Goal: Find specific page/section: Find specific page/section

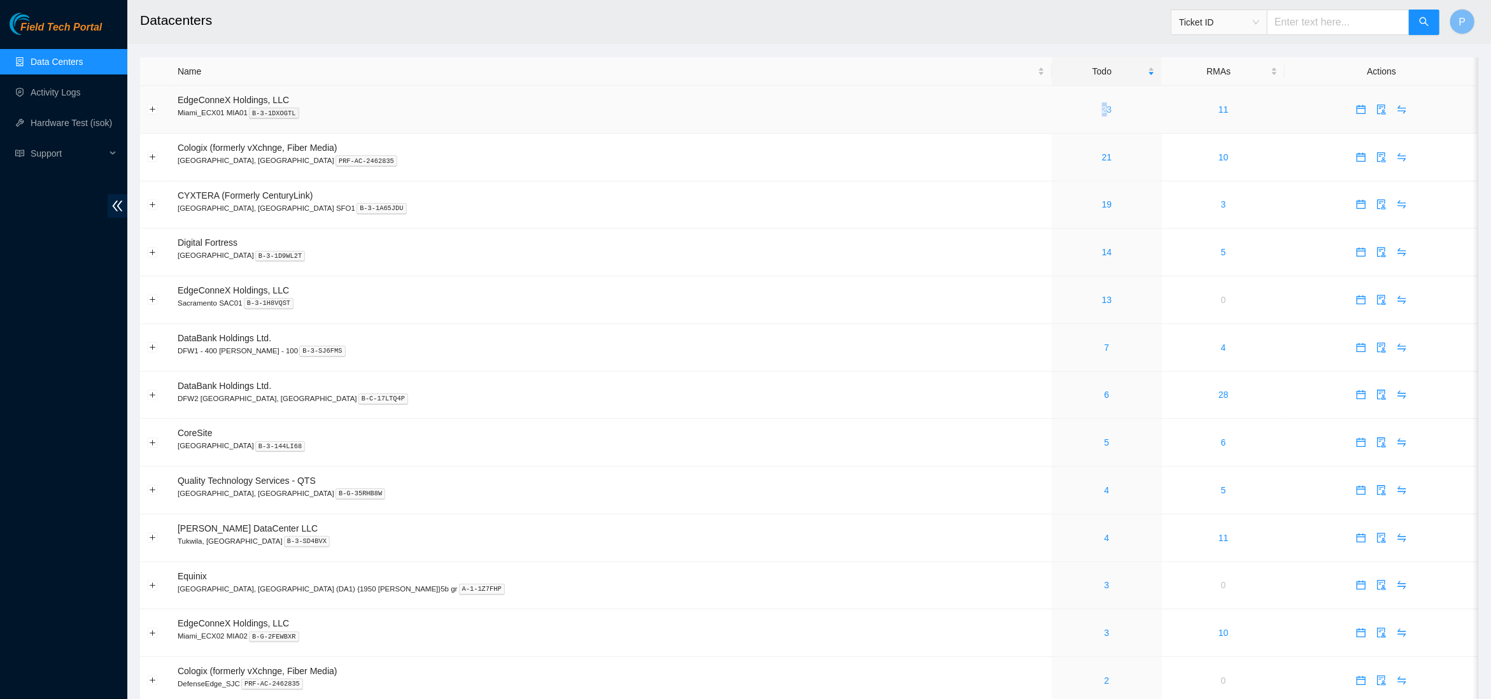
click at [1059, 103] on div "23" at bounding box center [1107, 110] width 96 height 14
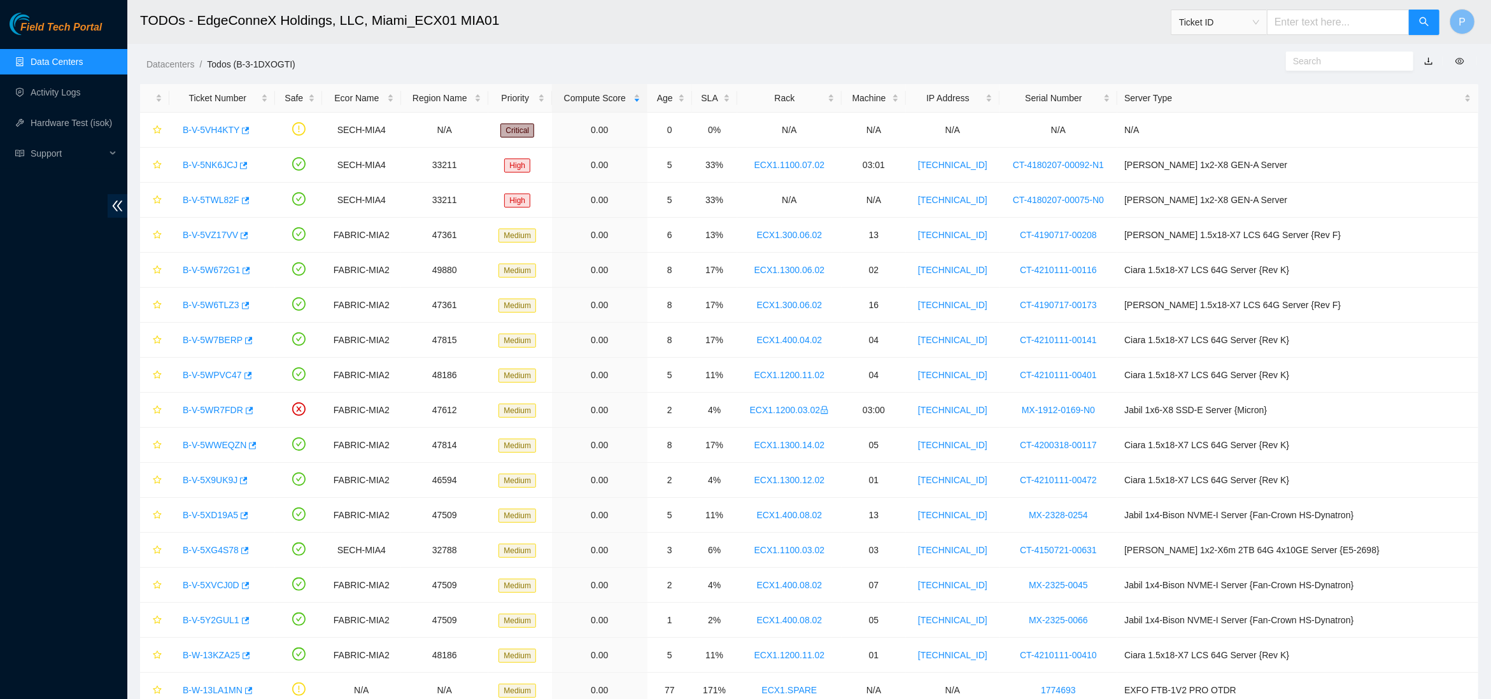
click at [1429, 62] on link "button" at bounding box center [1428, 61] width 9 height 10
click at [52, 66] on link "Data Centers" at bounding box center [57, 62] width 52 height 10
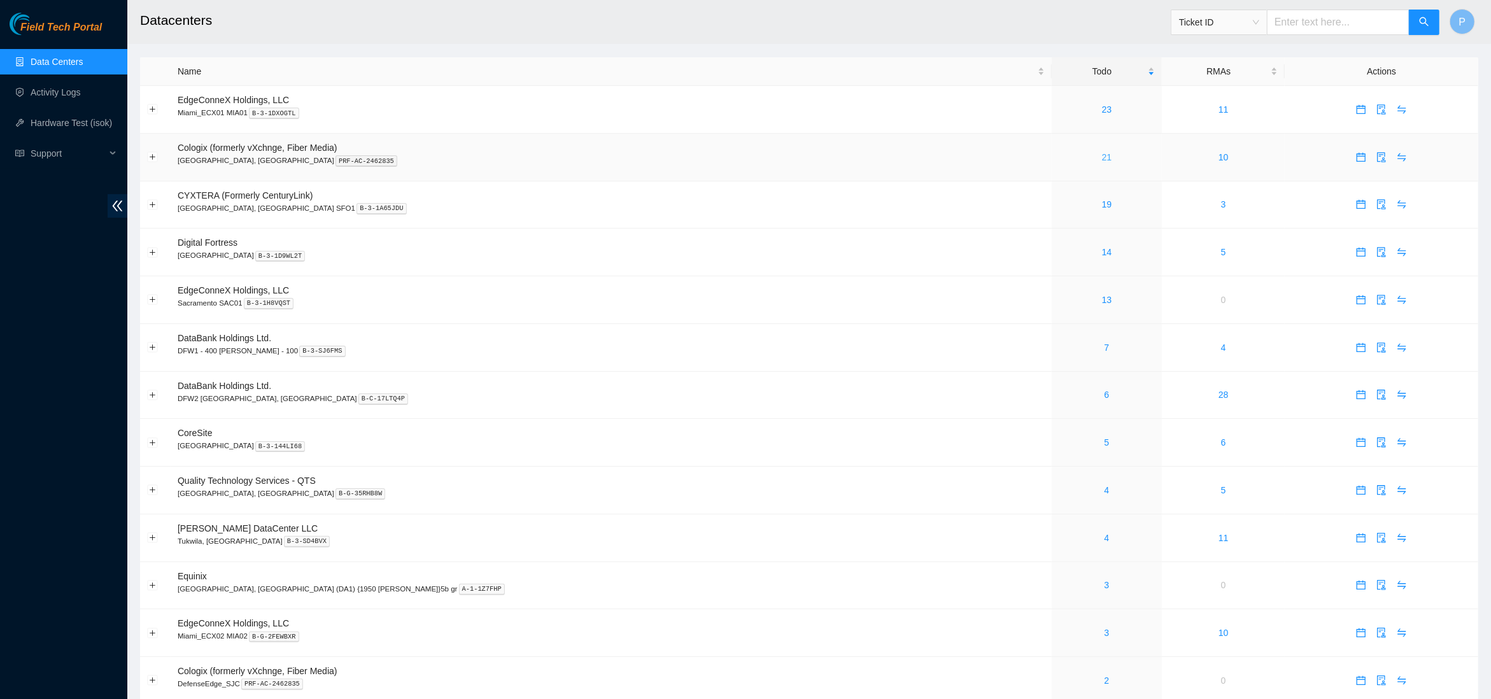
click at [1102, 153] on link "21" at bounding box center [1107, 157] width 10 height 10
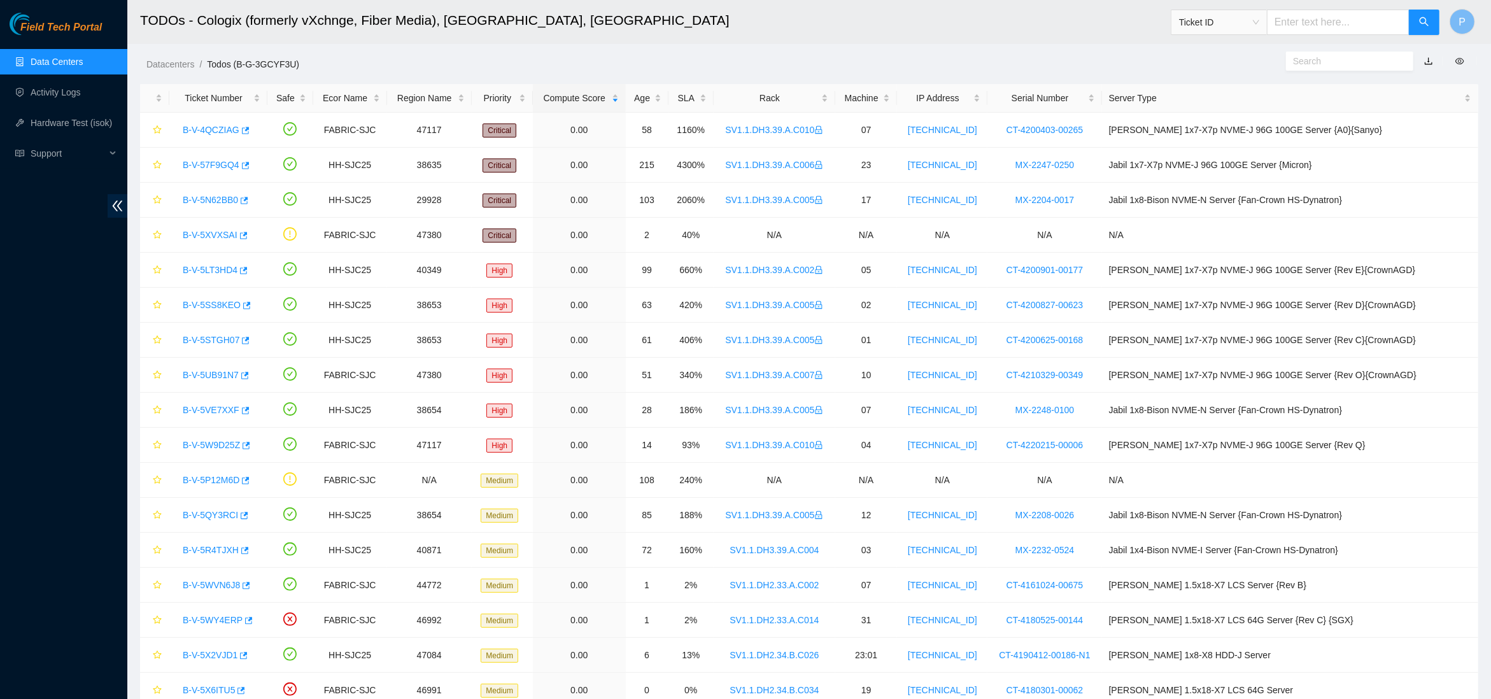
click at [1431, 62] on link "button" at bounding box center [1428, 61] width 9 height 10
click at [74, 62] on link "Data Centers" at bounding box center [57, 62] width 52 height 10
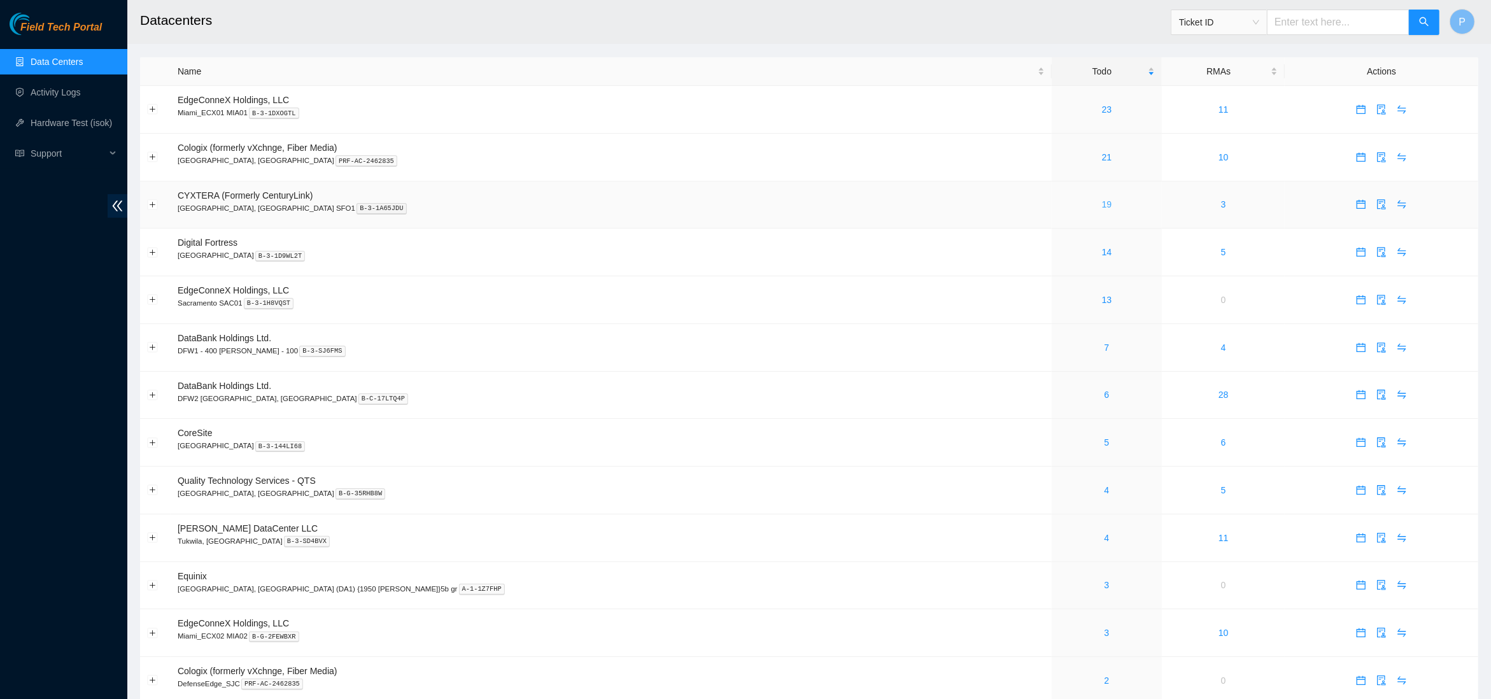
click at [1102, 199] on link "19" at bounding box center [1107, 204] width 10 height 10
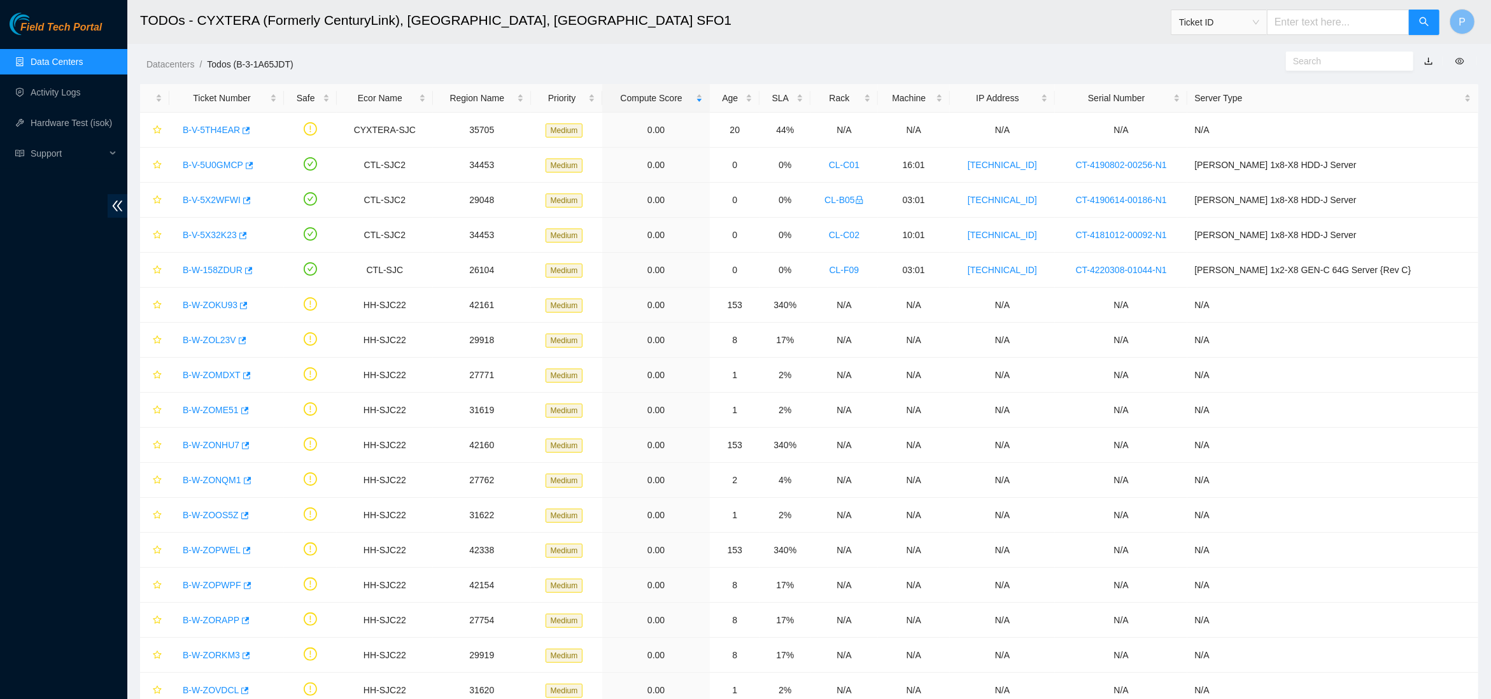
click at [1429, 62] on link "button" at bounding box center [1428, 61] width 9 height 10
click at [54, 62] on link "Data Centers" at bounding box center [57, 62] width 52 height 10
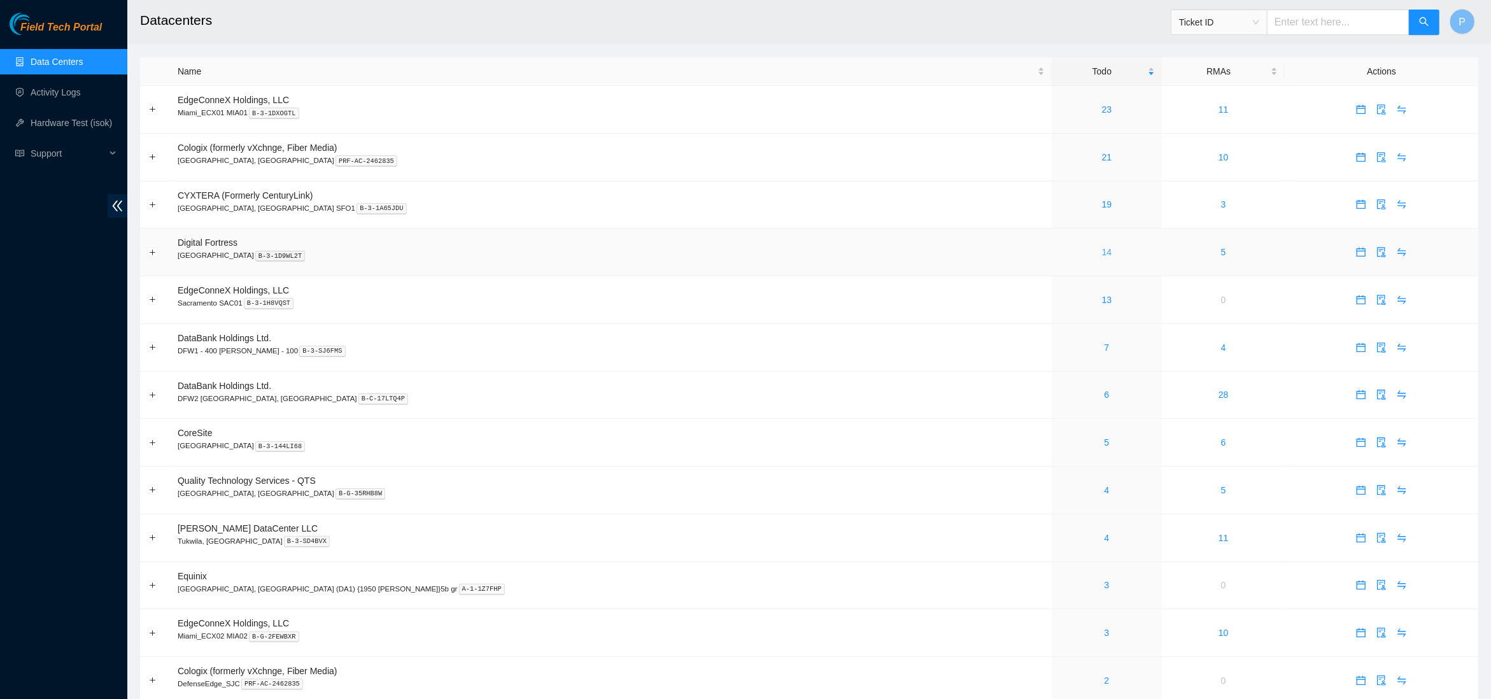
click at [1102, 253] on link "14" at bounding box center [1107, 252] width 10 height 10
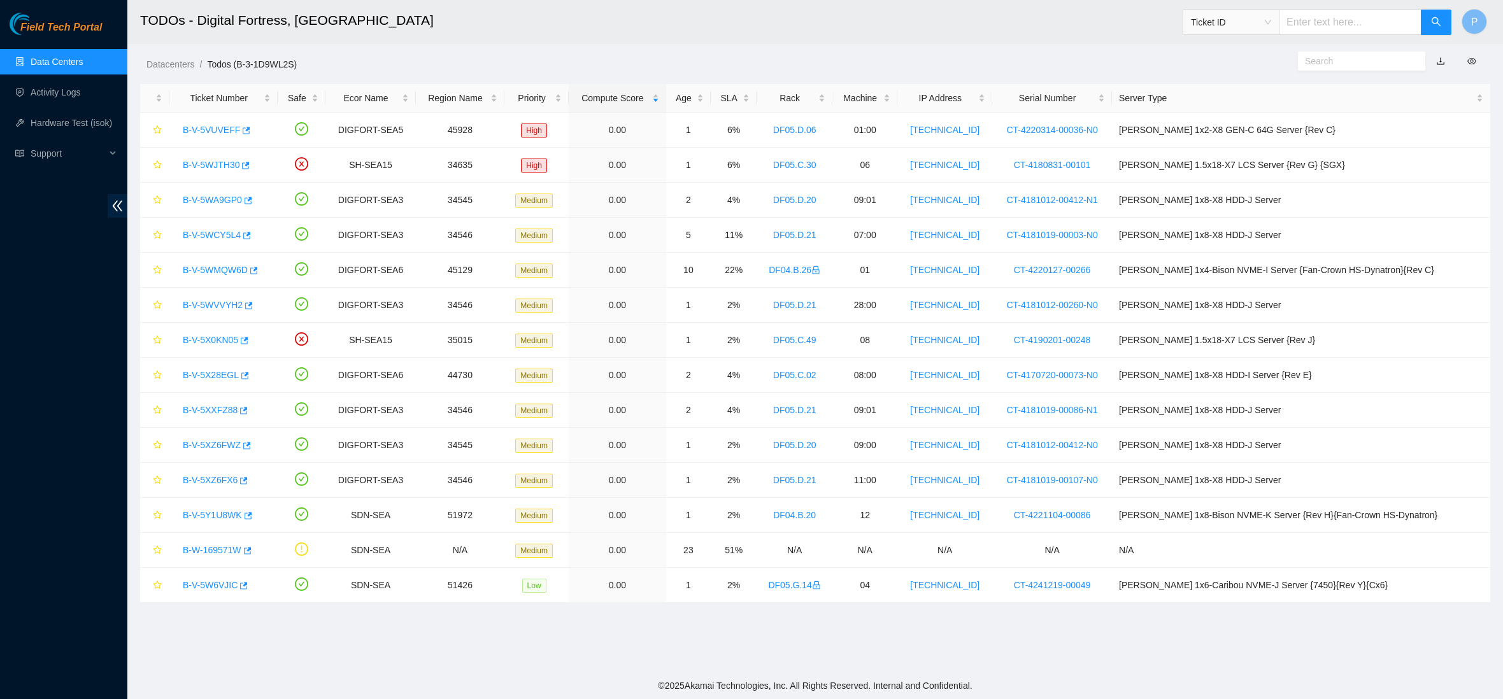
click at [1440, 62] on link "button" at bounding box center [1440, 61] width 9 height 10
click at [80, 74] on ul "Data Centers Activity Logs Hardware Test (isok) Support" at bounding box center [63, 107] width 127 height 122
click at [81, 62] on link "Data Centers" at bounding box center [57, 62] width 52 height 10
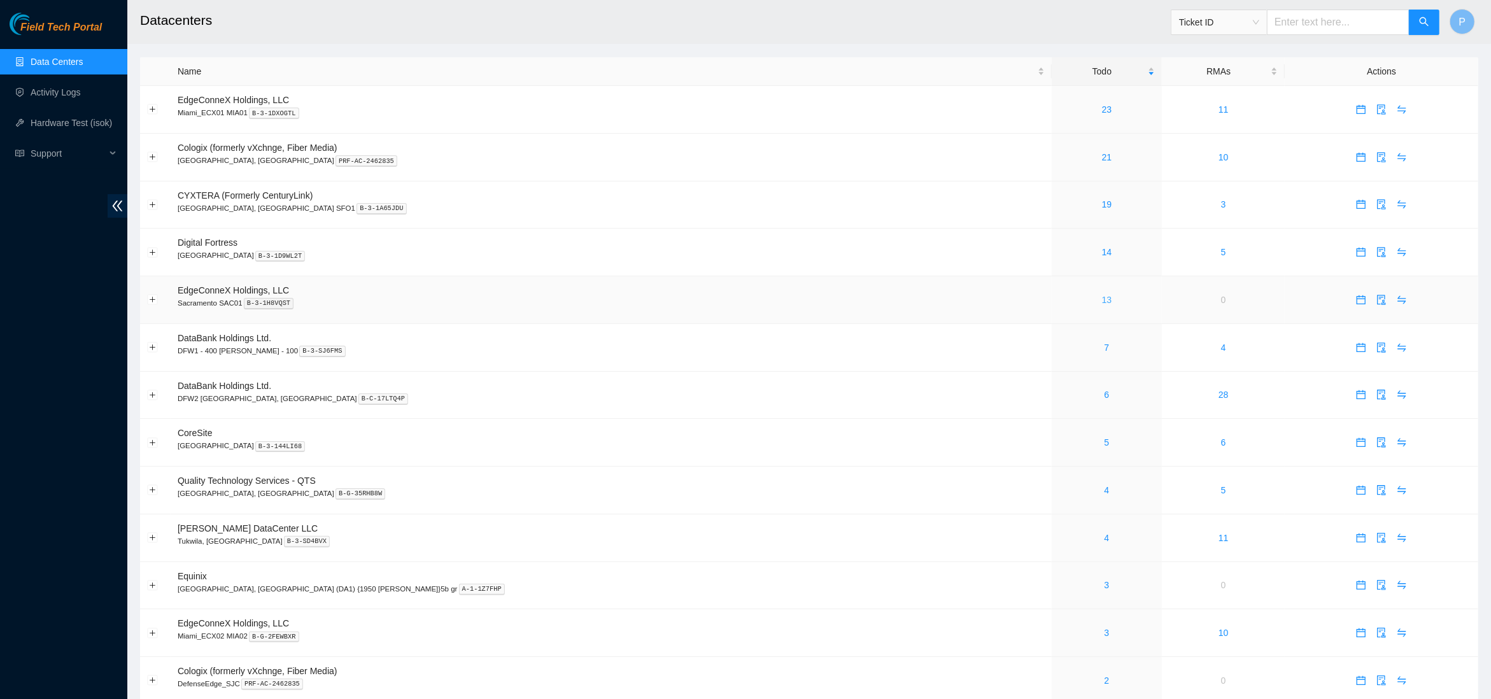
click at [1102, 295] on link "13" at bounding box center [1107, 300] width 10 height 10
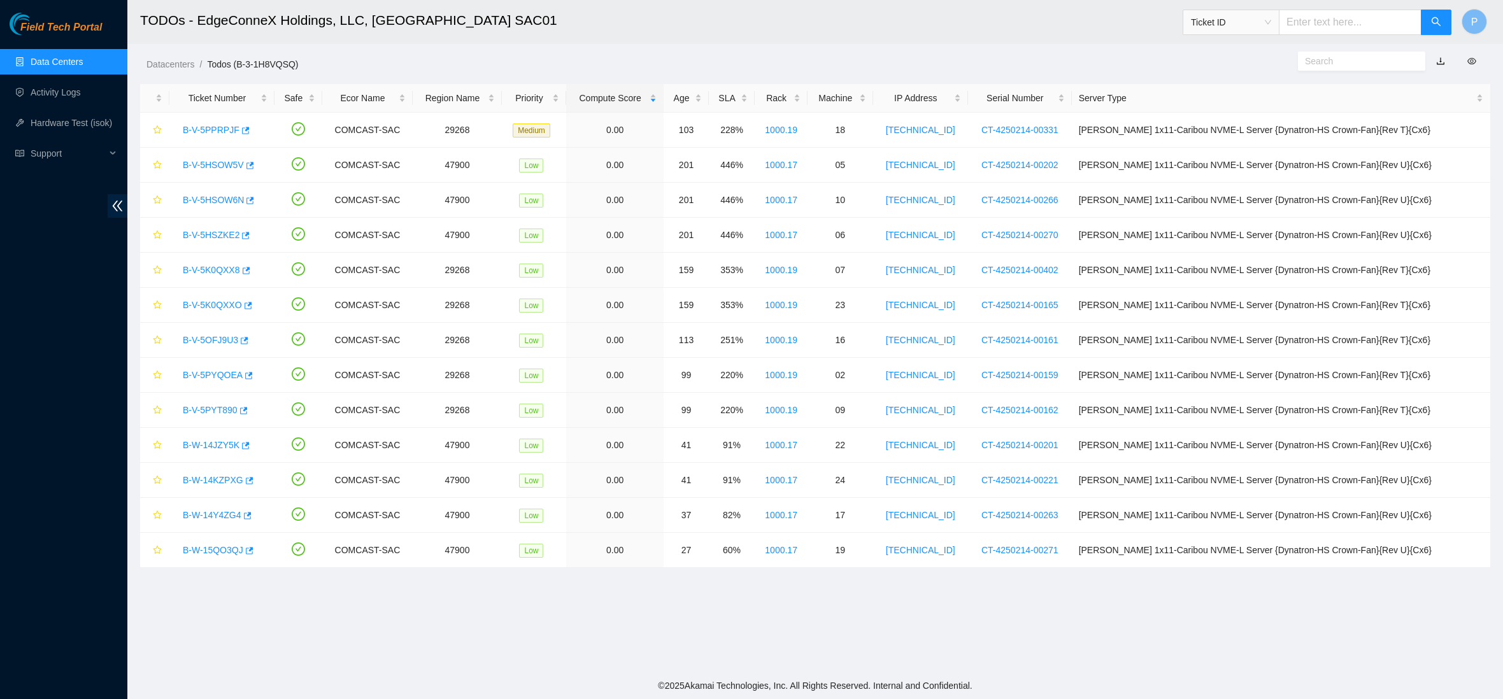
click at [1438, 60] on link "button" at bounding box center [1440, 61] width 9 height 10
click at [69, 57] on link "Data Centers" at bounding box center [57, 62] width 52 height 10
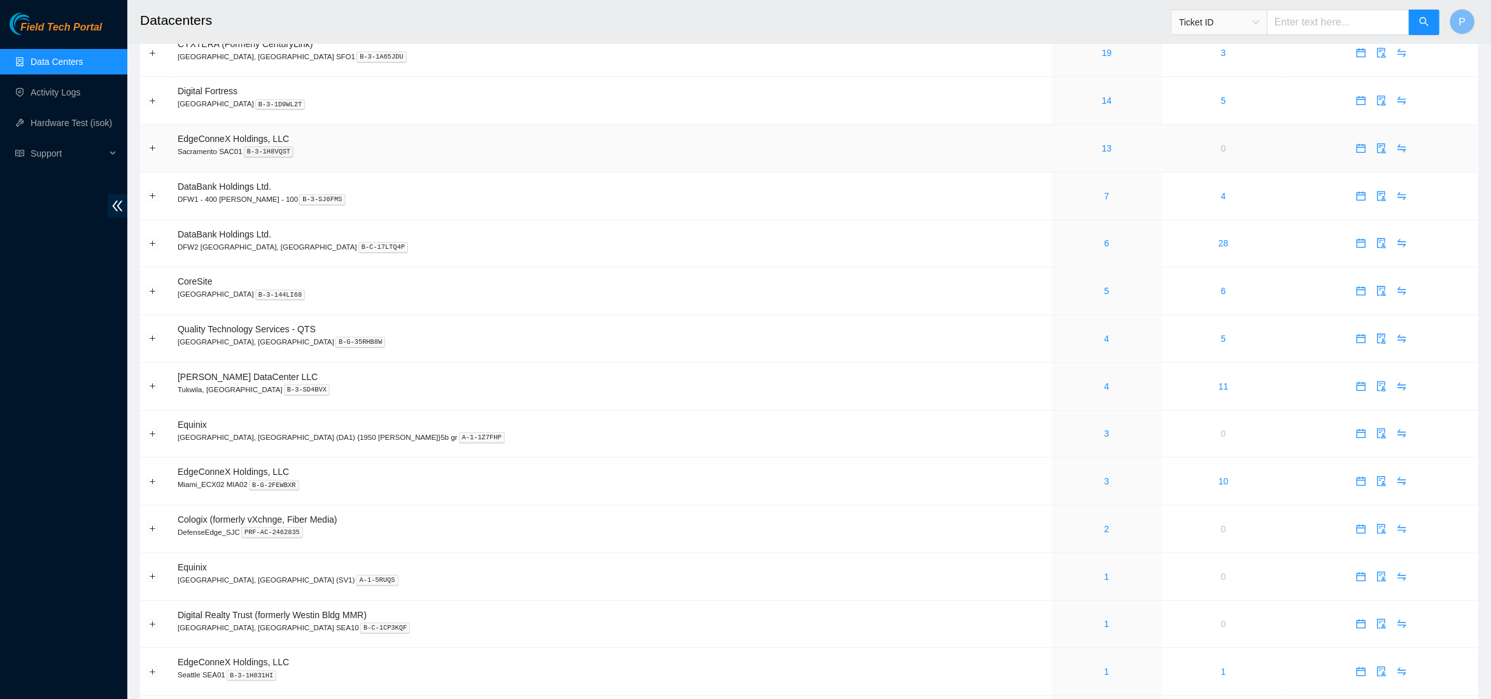
scroll to position [189, 0]
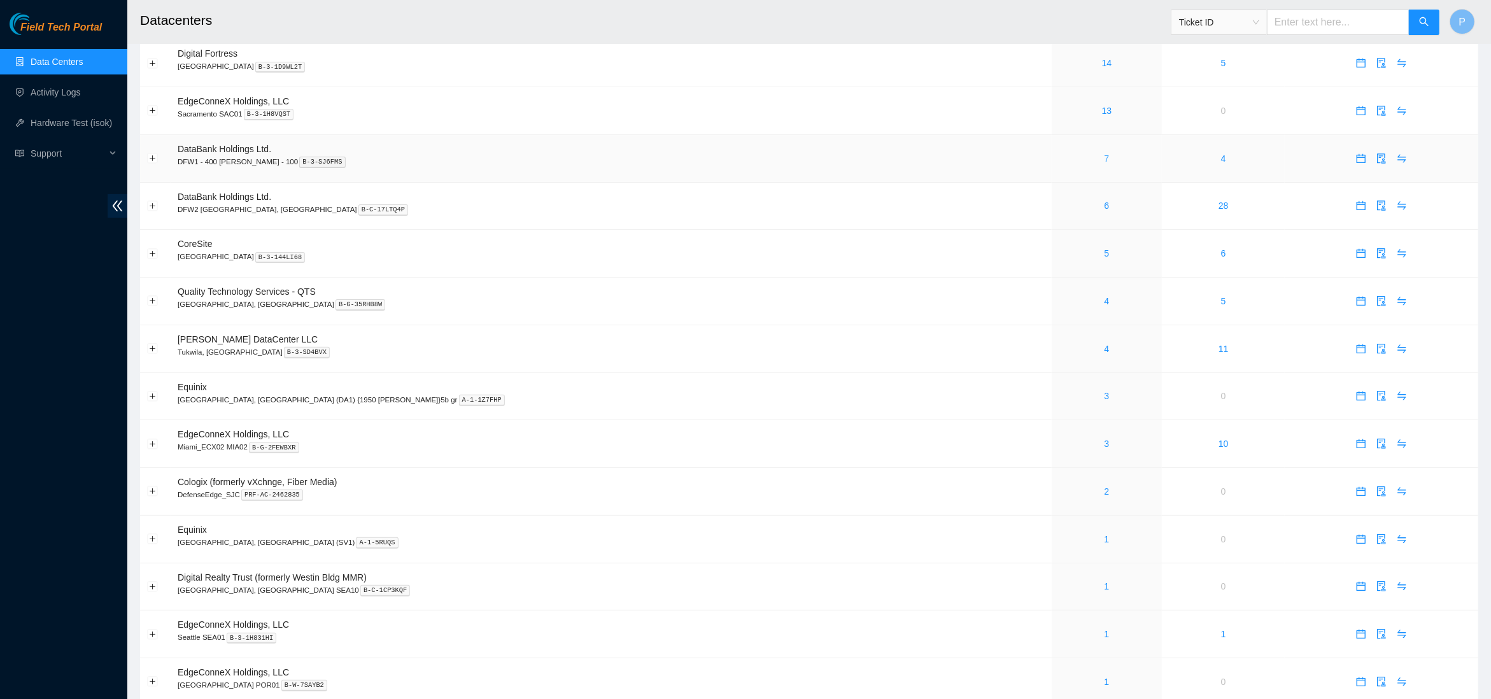
click at [1105, 153] on link "7" at bounding box center [1107, 158] width 5 height 10
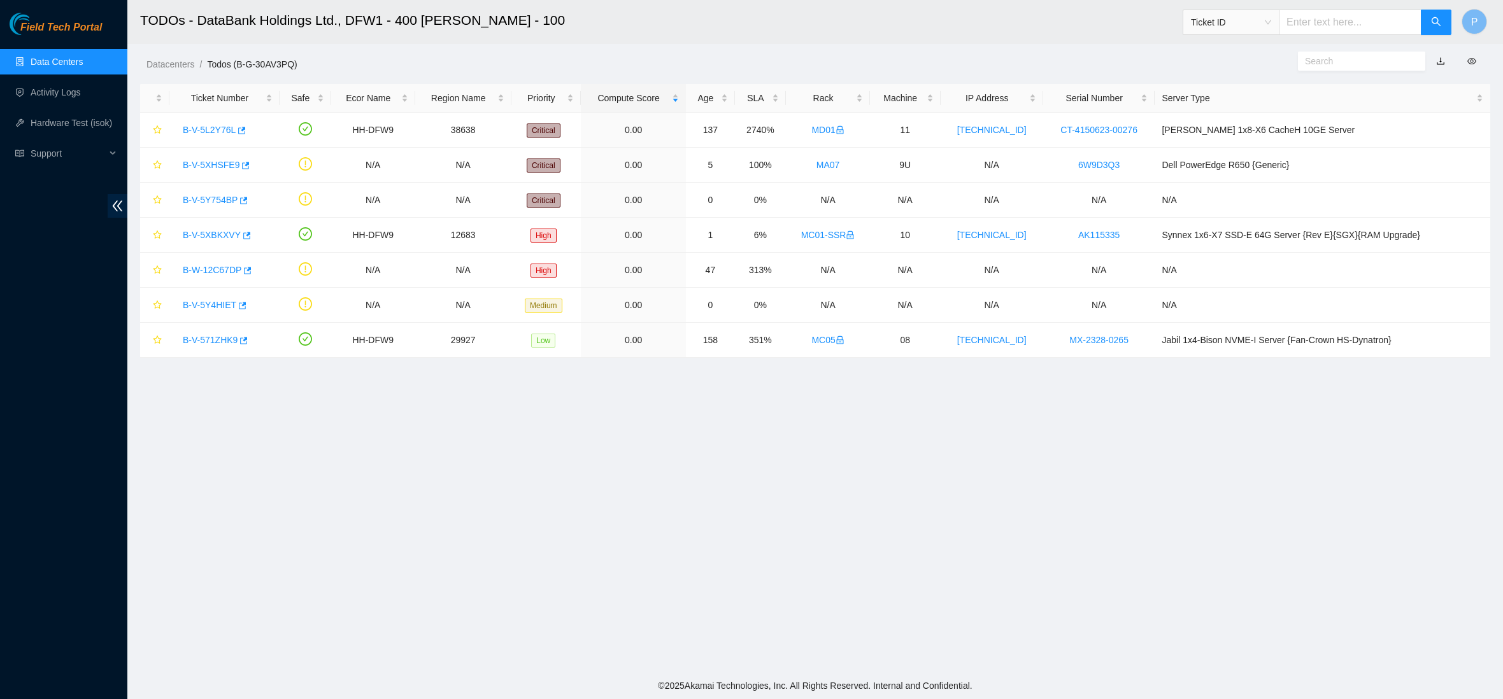
click at [1440, 60] on link "button" at bounding box center [1440, 61] width 9 height 10
click at [71, 63] on link "Data Centers" at bounding box center [57, 62] width 52 height 10
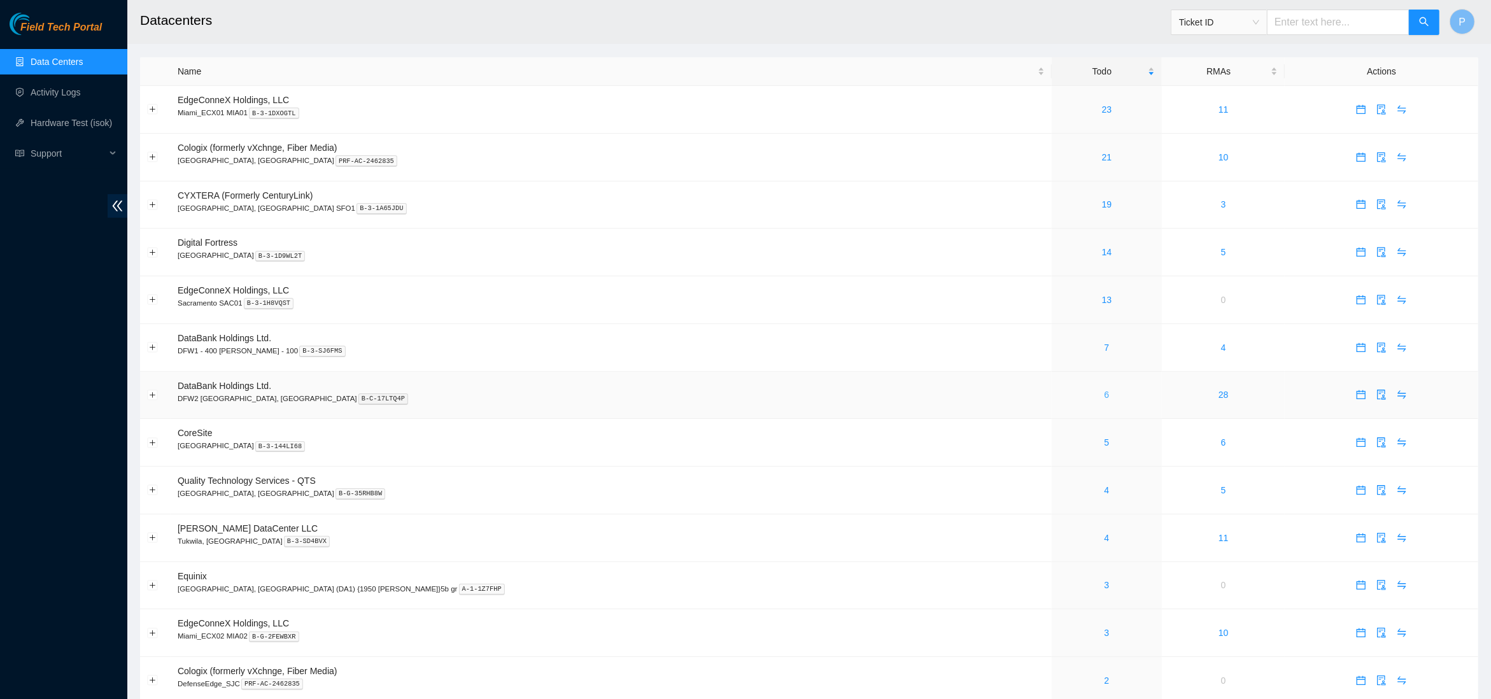
click at [1105, 392] on link "6" at bounding box center [1107, 395] width 5 height 10
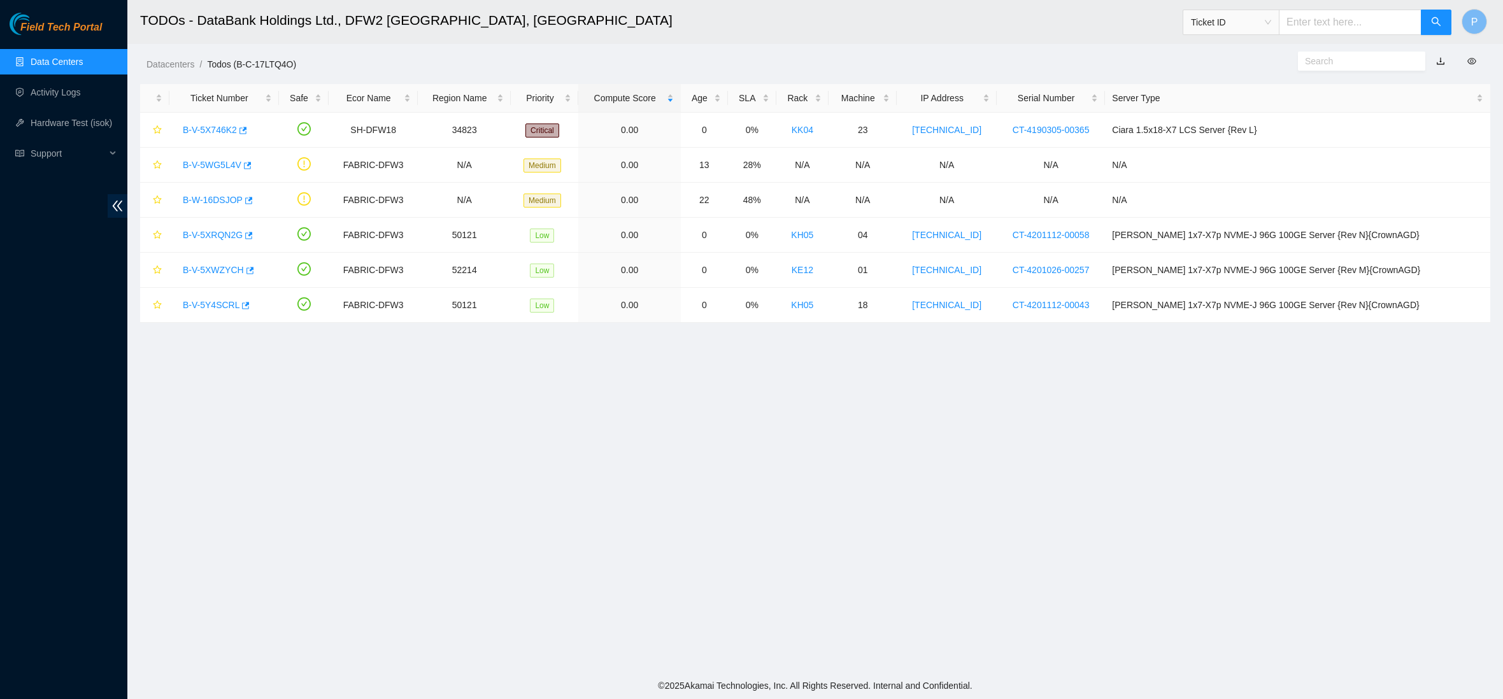
click at [1441, 60] on link "button" at bounding box center [1440, 61] width 9 height 10
click at [44, 67] on link "Data Centers" at bounding box center [57, 62] width 52 height 10
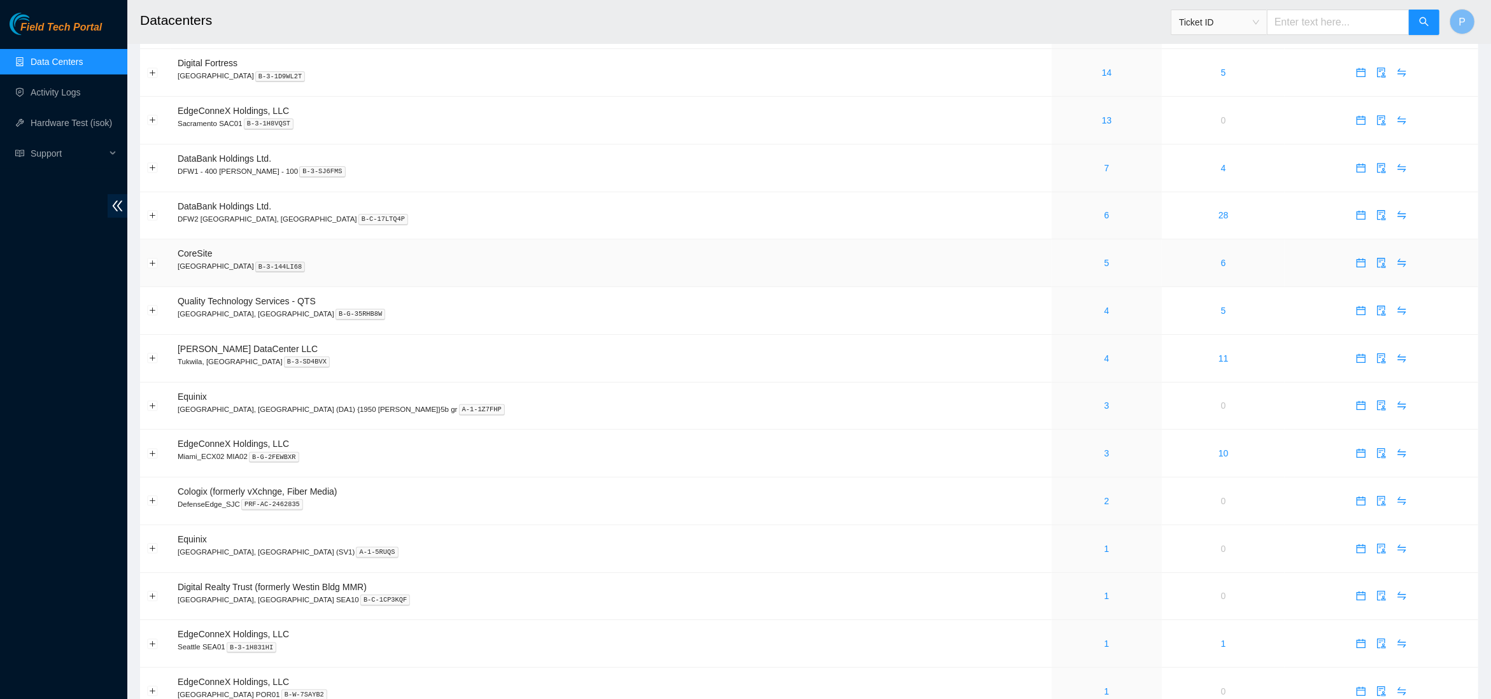
scroll to position [217, 0]
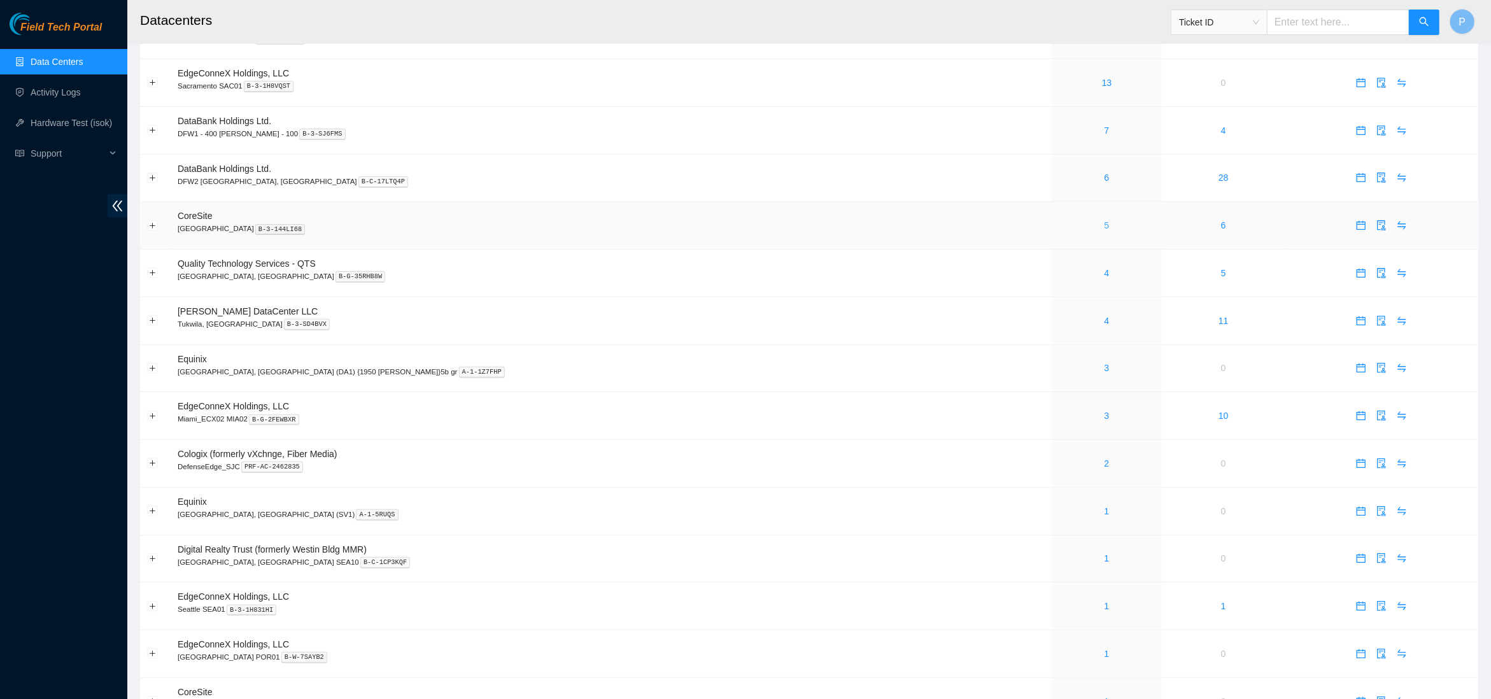
click at [1105, 220] on link "5" at bounding box center [1107, 225] width 5 height 10
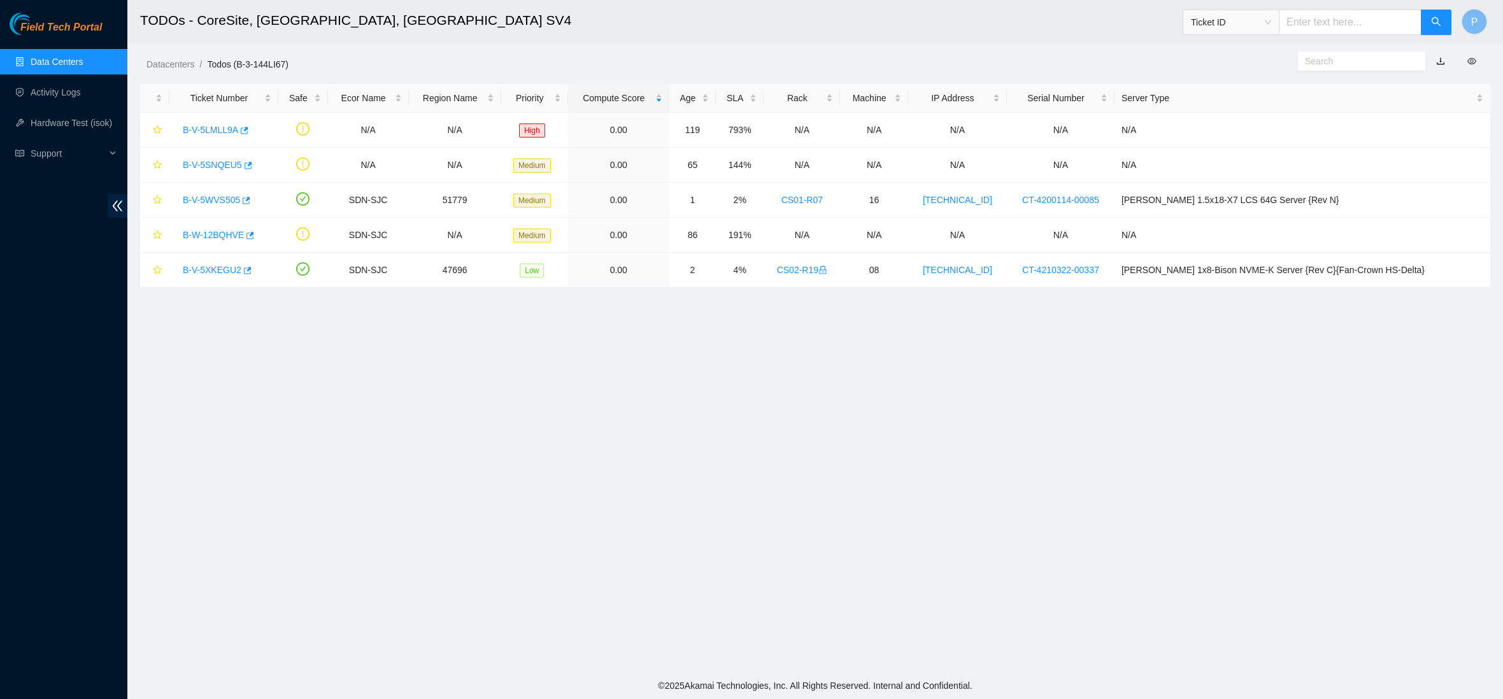
click at [1442, 58] on link "button" at bounding box center [1440, 61] width 9 height 10
click at [71, 62] on link "Data Centers" at bounding box center [57, 62] width 52 height 10
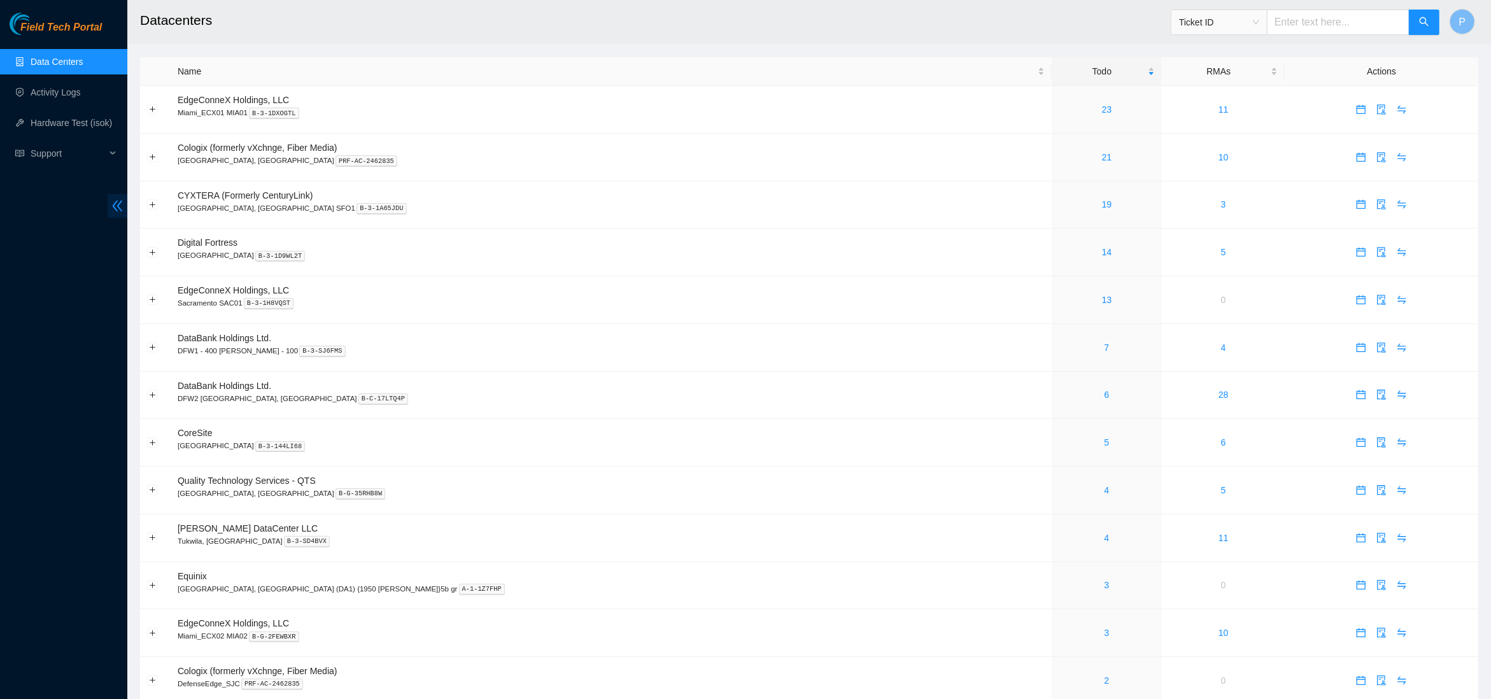
click at [117, 202] on icon "double-left" at bounding box center [117, 205] width 13 height 13
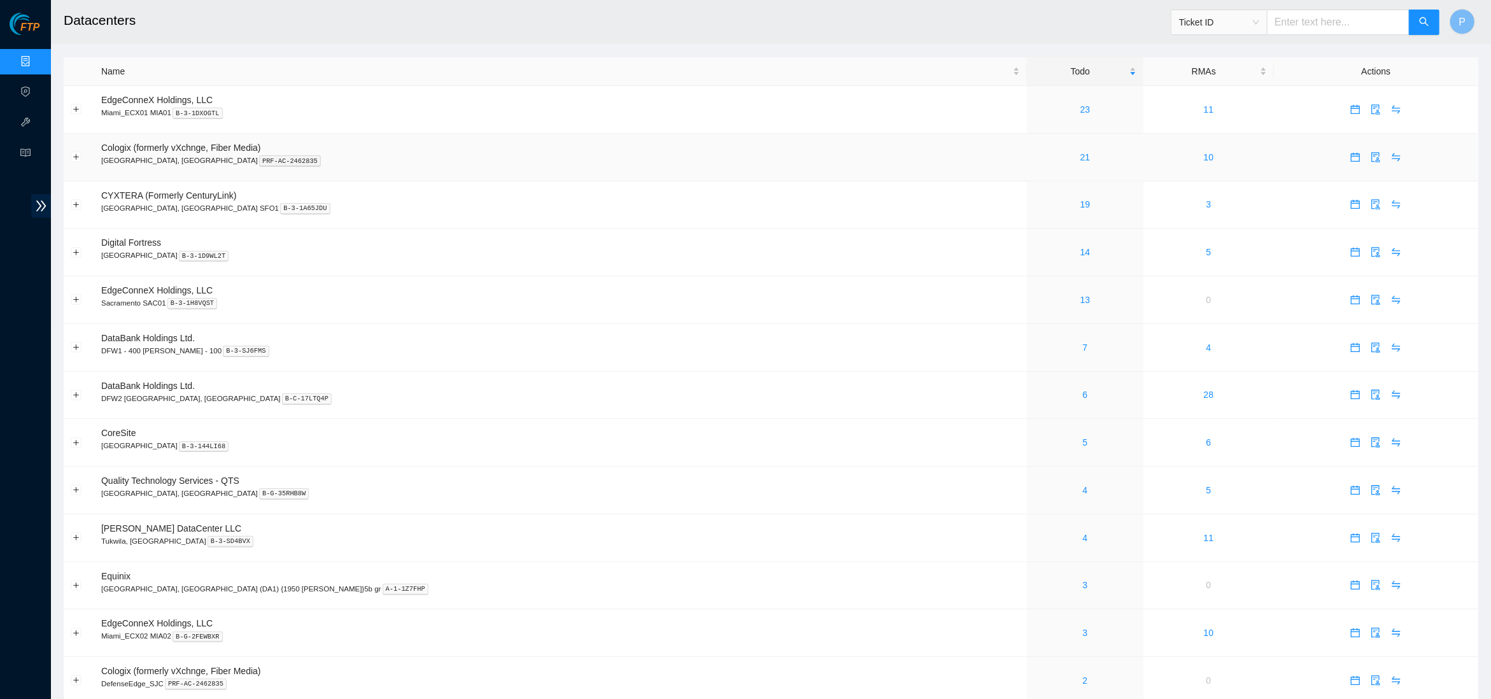
click at [821, 178] on td "Cologix (formerly vXchnge, Fiber Media) [GEOGRAPHIC_DATA], [GEOGRAPHIC_DATA] PR…" at bounding box center [560, 158] width 933 height 48
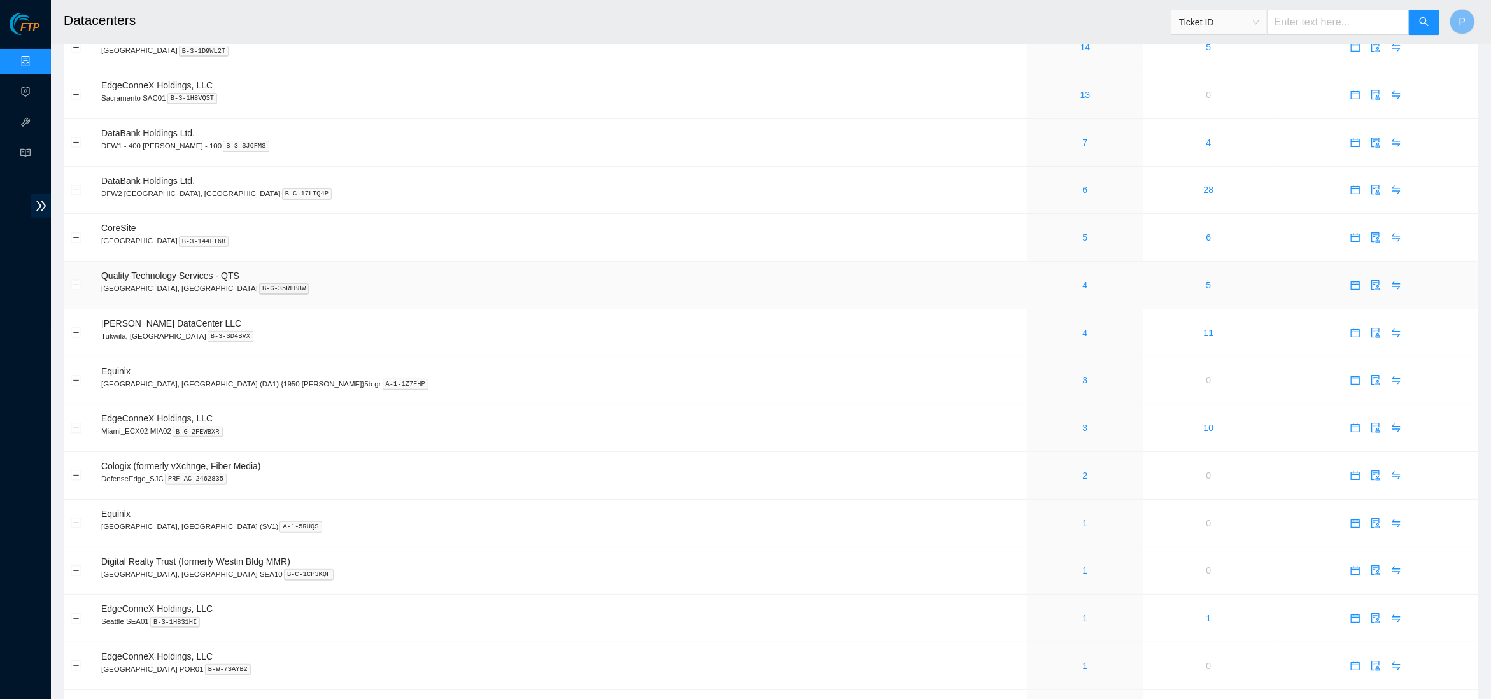
scroll to position [218, 0]
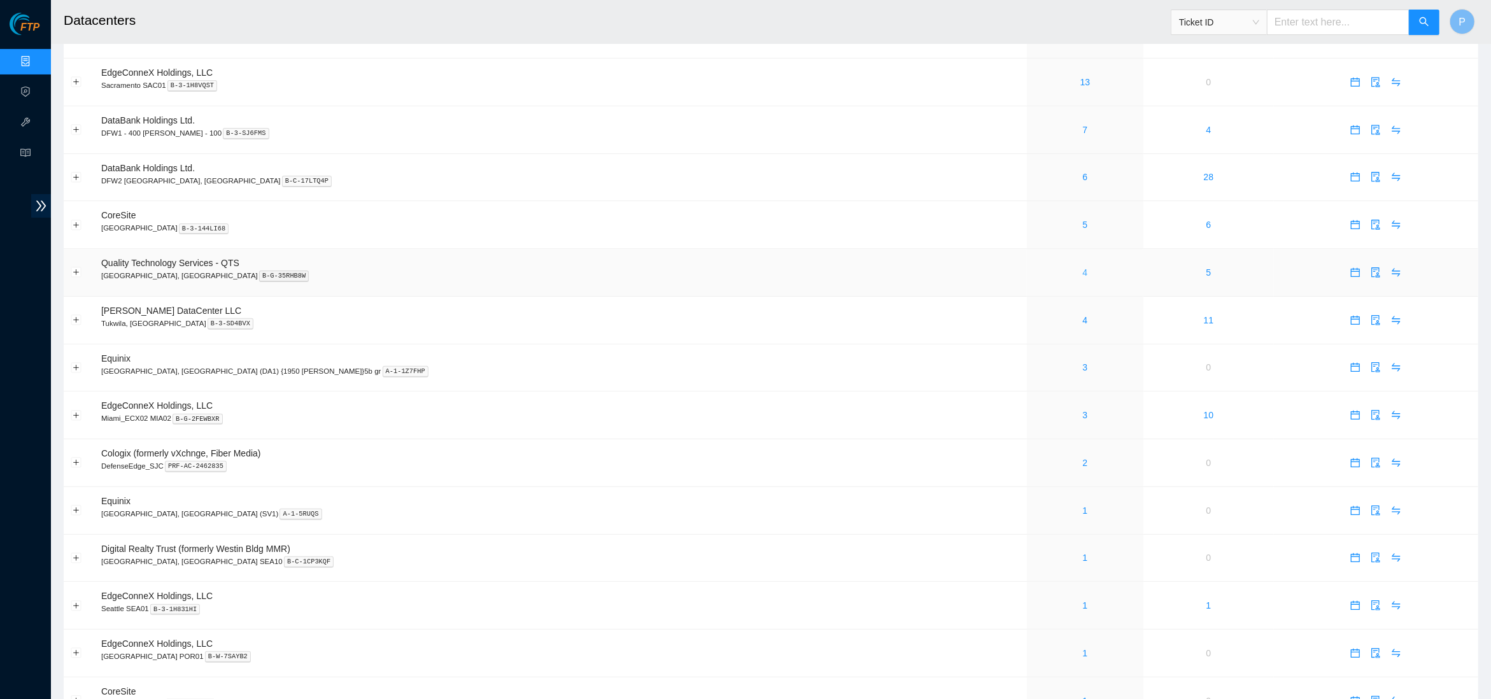
click at [1083, 267] on link "4" at bounding box center [1085, 272] width 5 height 10
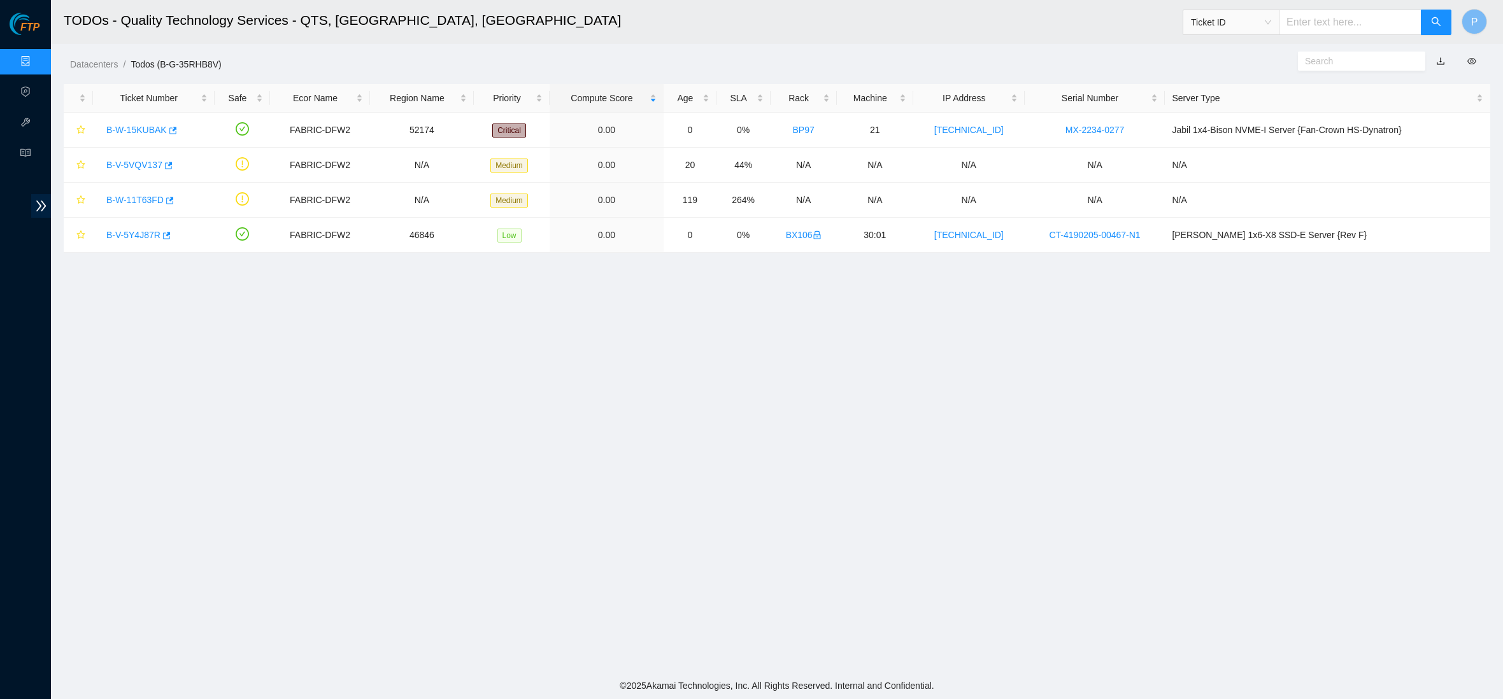
click at [1440, 62] on link "button" at bounding box center [1440, 61] width 9 height 10
click at [37, 67] on link "Data Centers" at bounding box center [63, 62] width 52 height 10
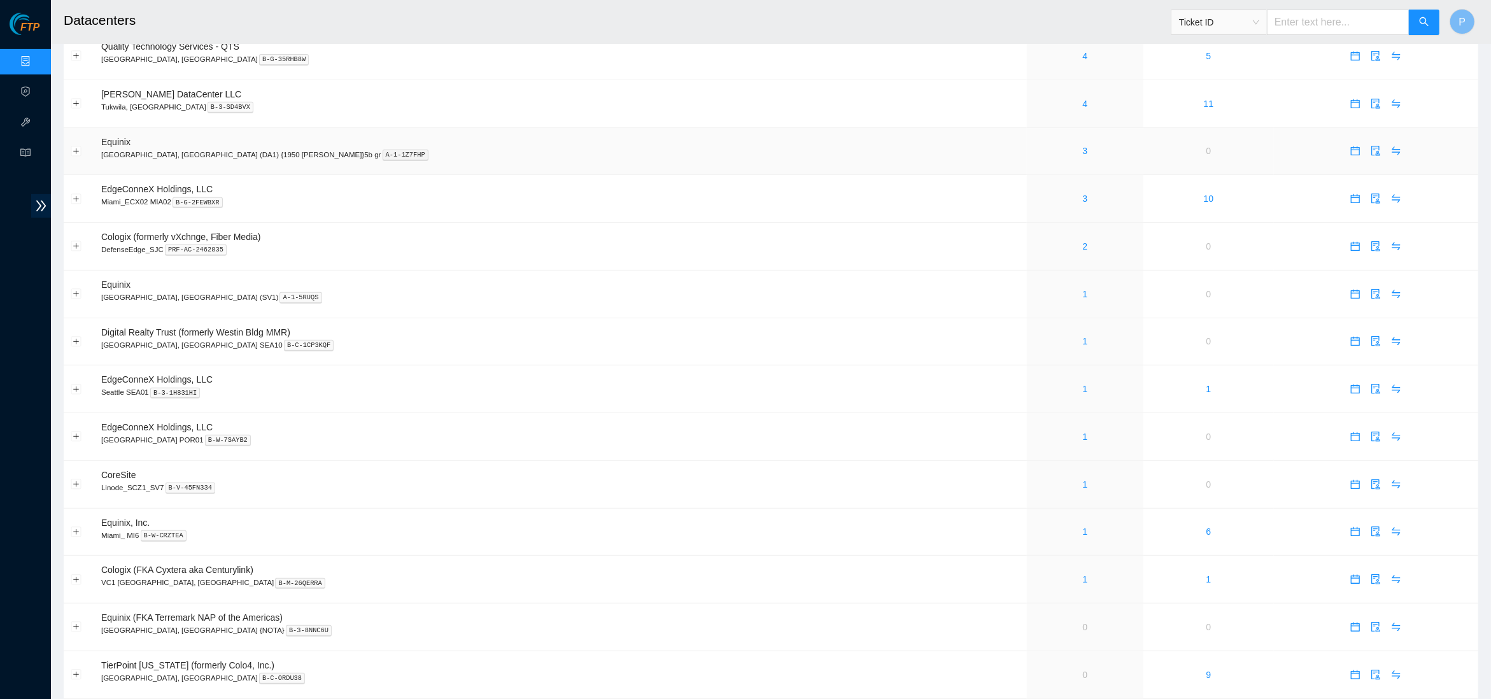
scroll to position [460, 0]
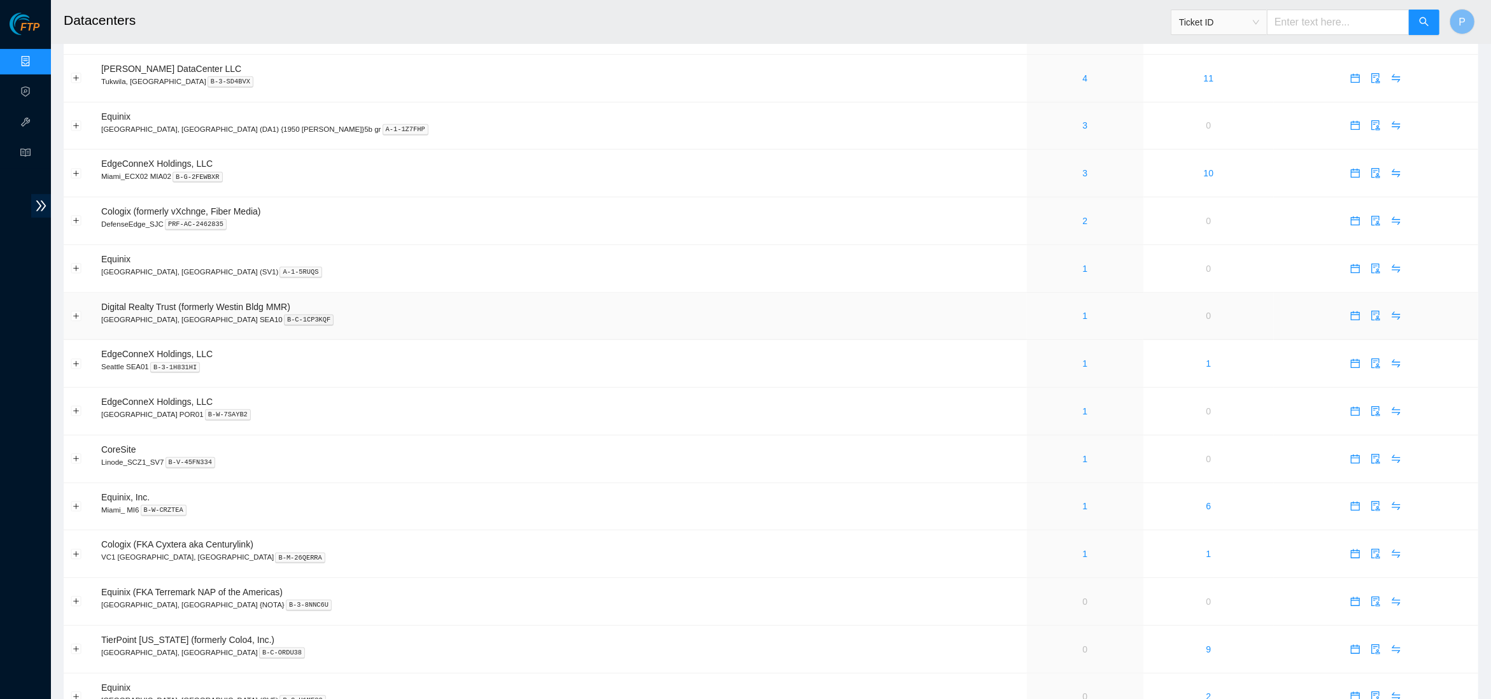
click at [663, 317] on td "Digital Realty Trust (formerly Westin Bldg MMR) [GEOGRAPHIC_DATA], [GEOGRAPHIC_…" at bounding box center [560, 317] width 933 height 48
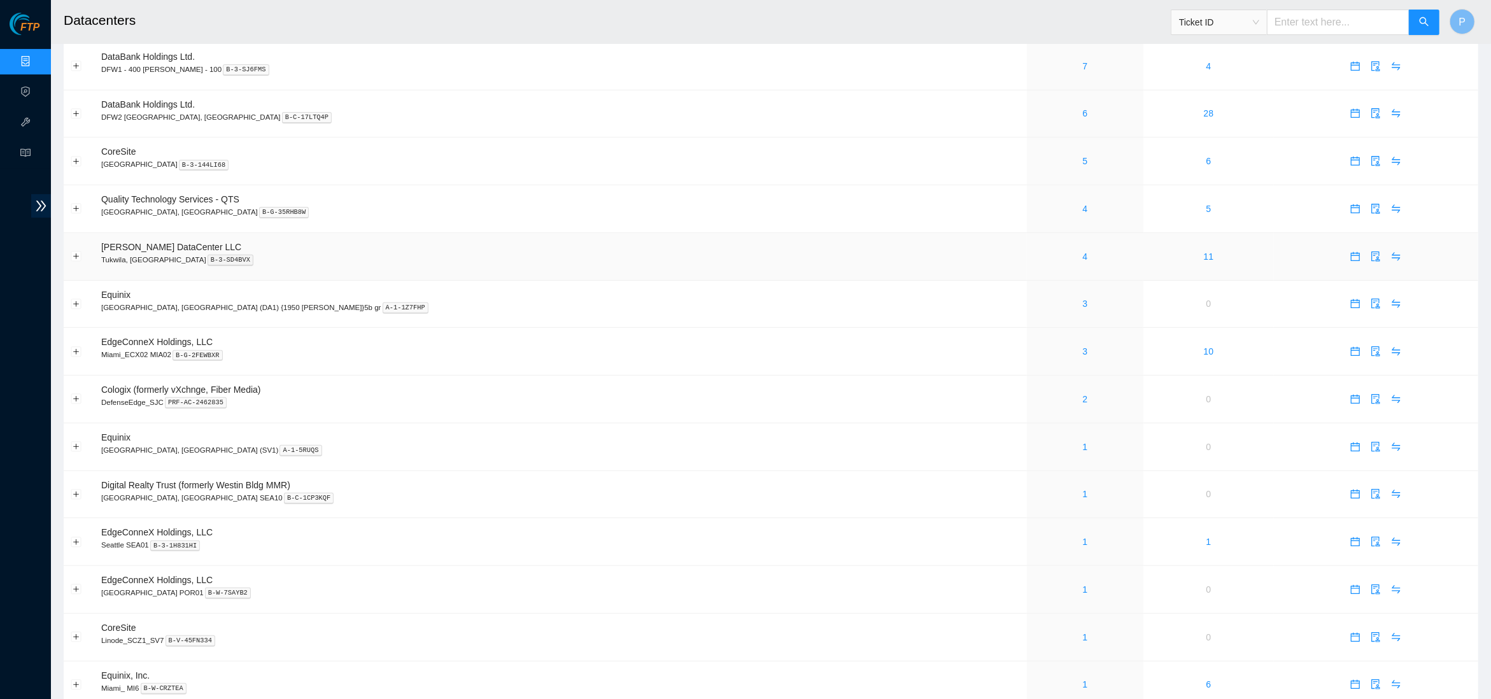
scroll to position [280, 0]
click at [1083, 253] on link "4" at bounding box center [1085, 258] width 5 height 10
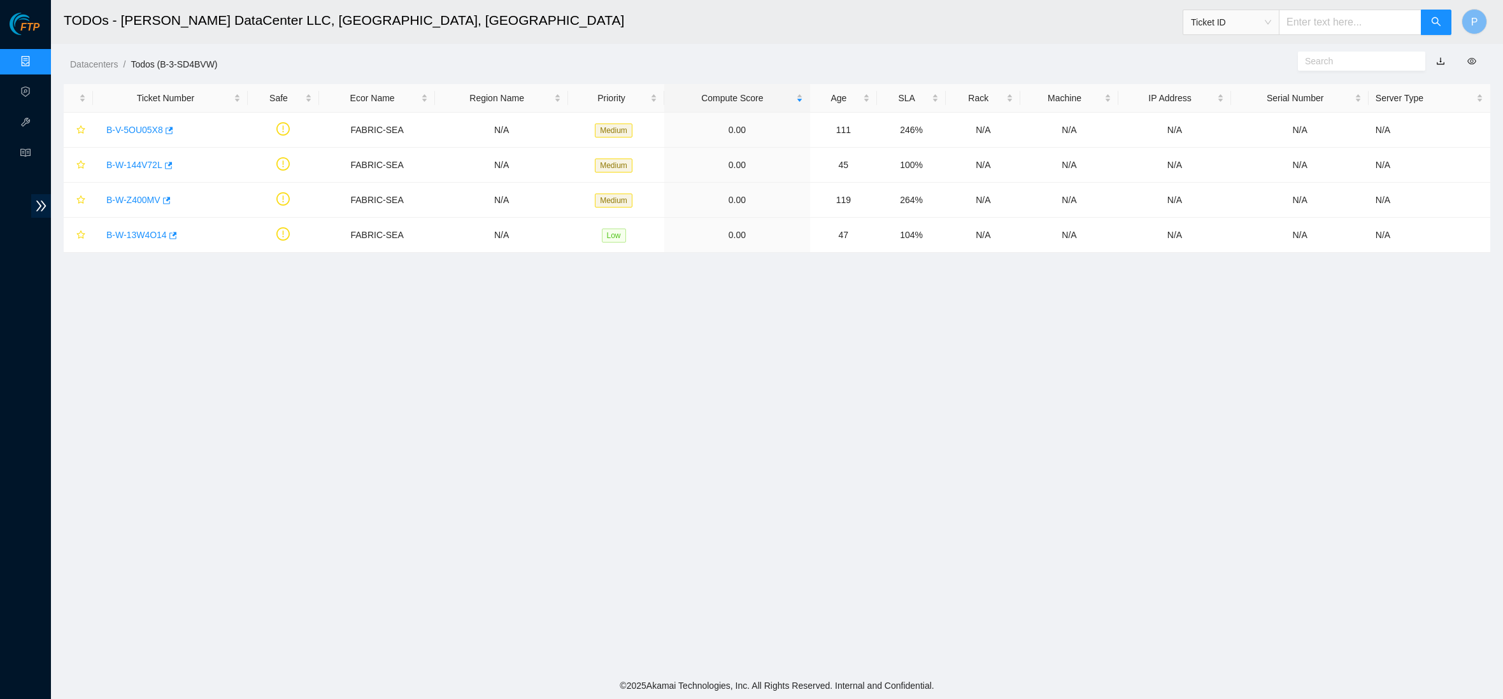
click at [1438, 61] on link "button" at bounding box center [1440, 61] width 9 height 10
click at [37, 67] on link "Data Centers" at bounding box center [63, 62] width 52 height 10
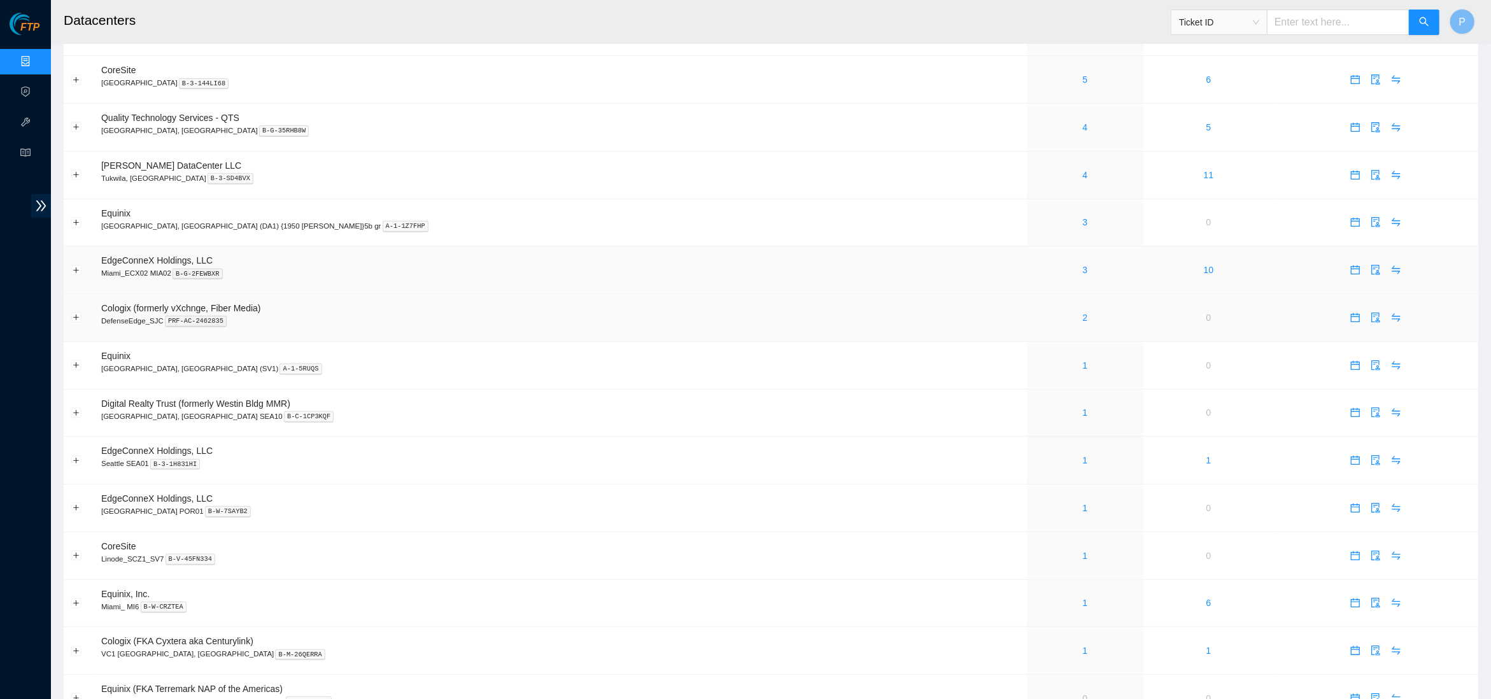
scroll to position [388, 0]
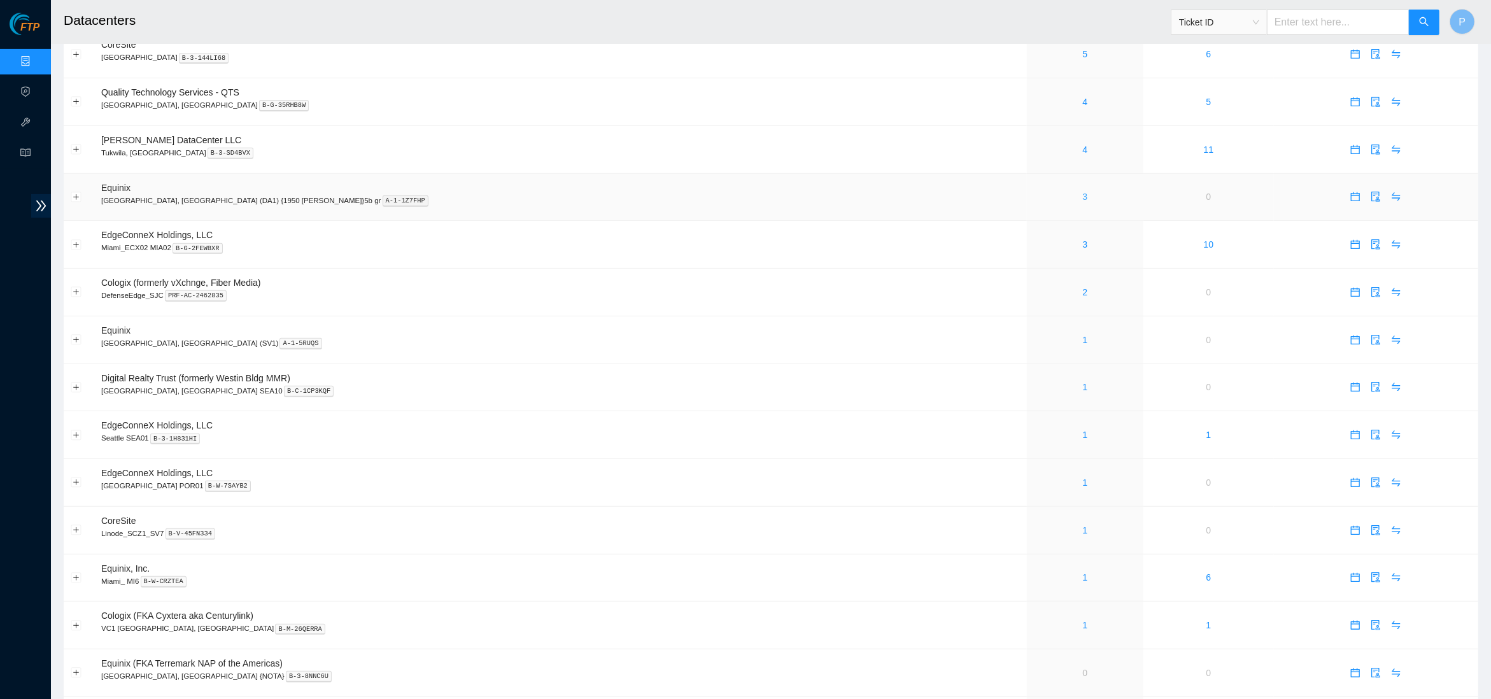
click at [1083, 192] on link "3" at bounding box center [1085, 197] width 5 height 10
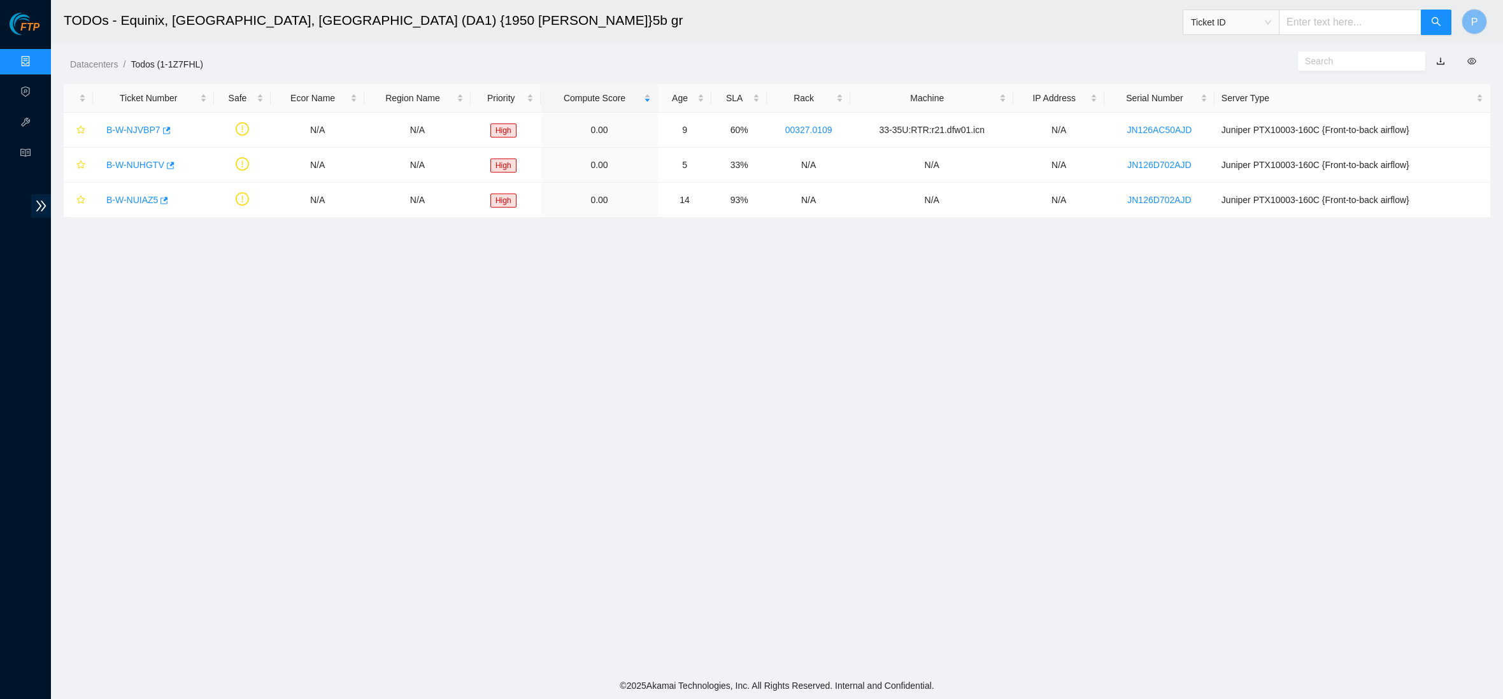
click at [1436, 62] on link "button" at bounding box center [1440, 61] width 9 height 10
click at [37, 57] on link "Data Centers" at bounding box center [63, 62] width 52 height 10
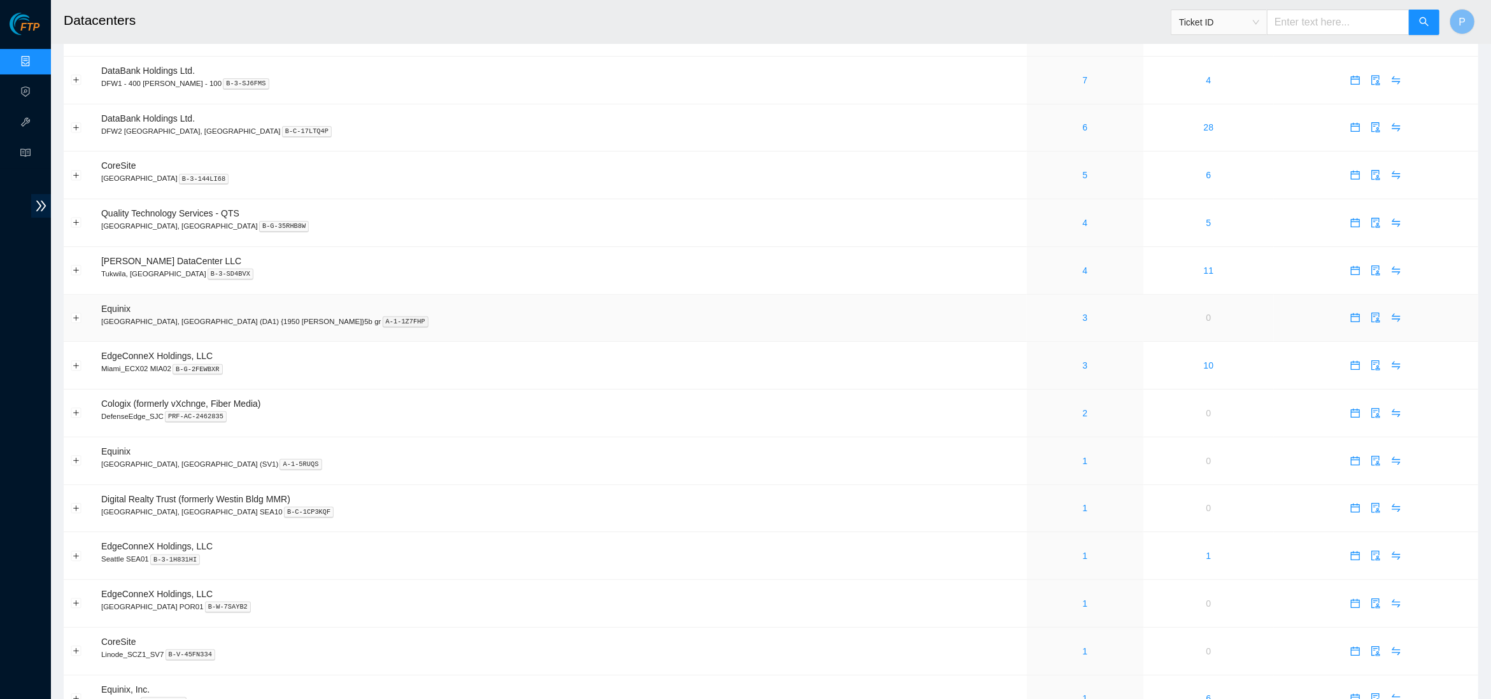
scroll to position [331, 0]
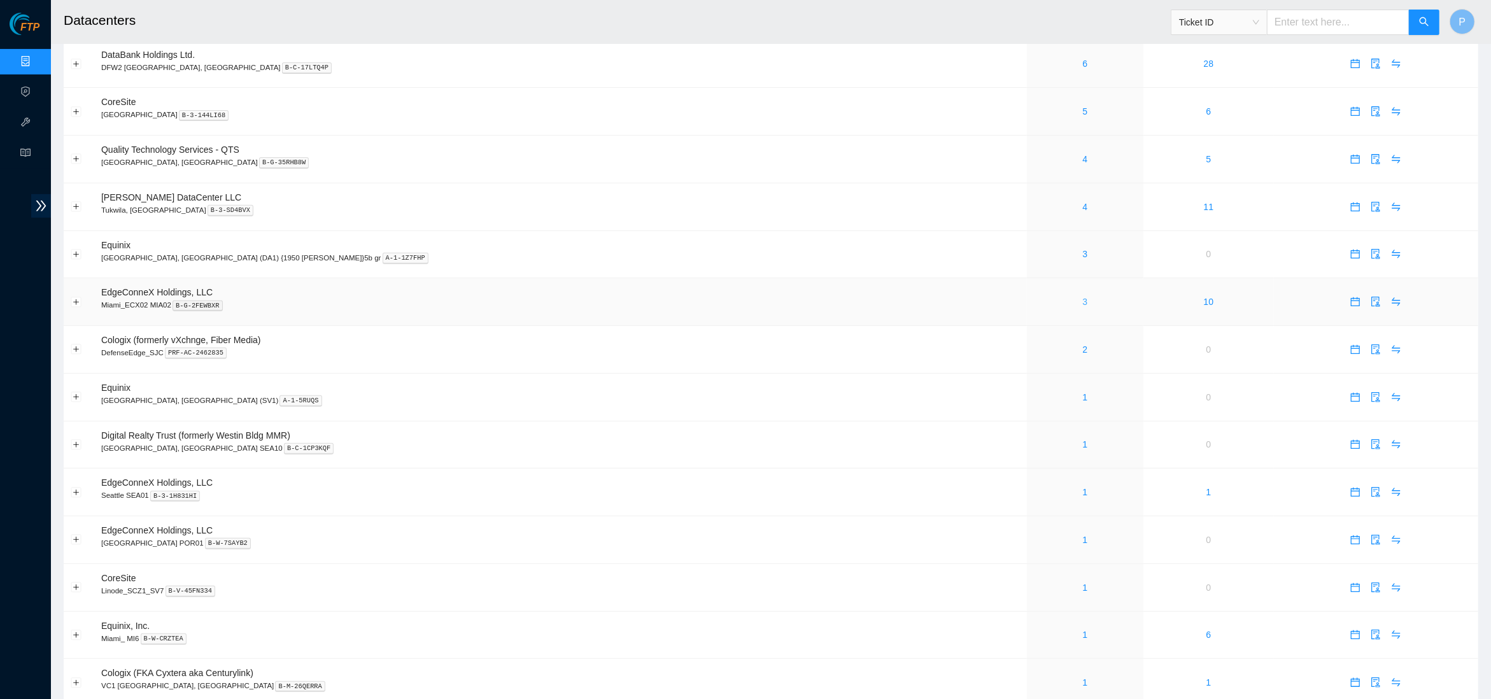
click at [1083, 297] on link "3" at bounding box center [1085, 302] width 5 height 10
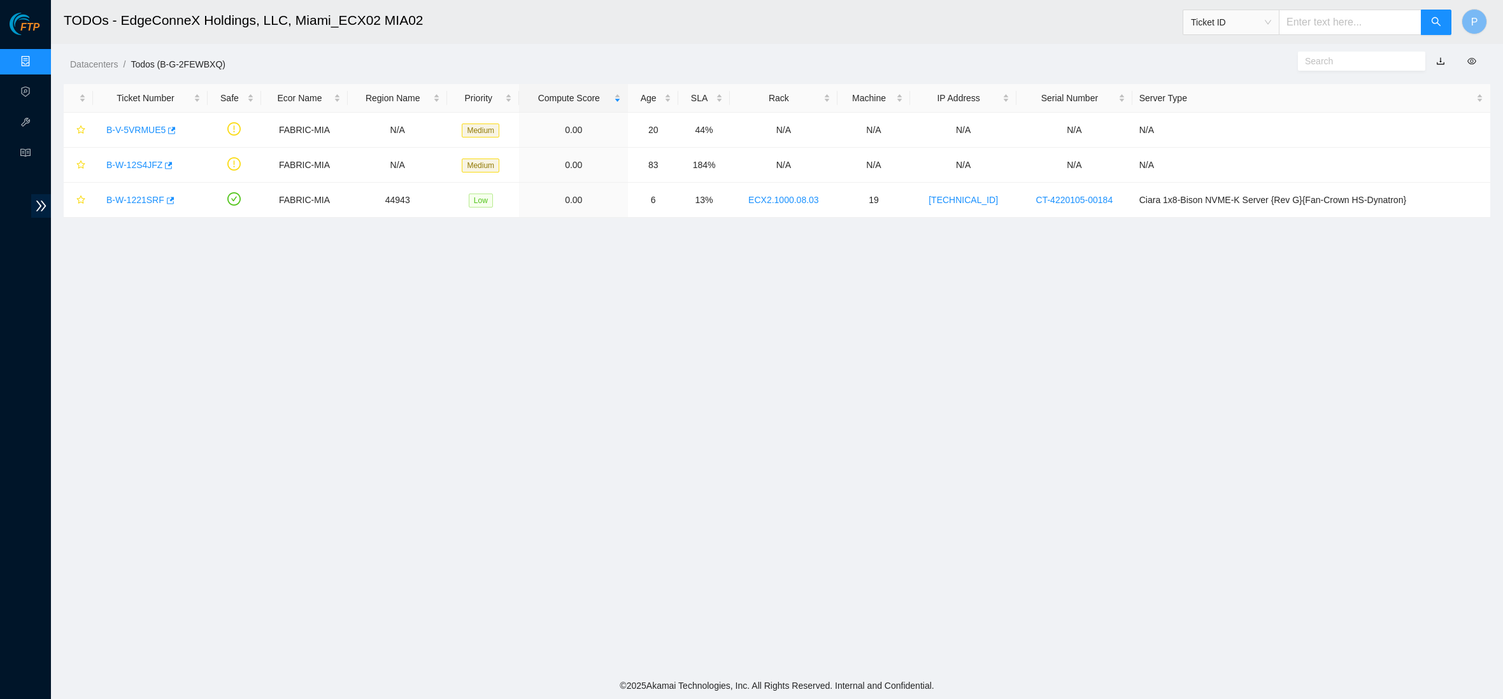
click at [1440, 62] on link "button" at bounding box center [1440, 61] width 9 height 10
click at [37, 62] on link "Data Centers" at bounding box center [63, 62] width 52 height 10
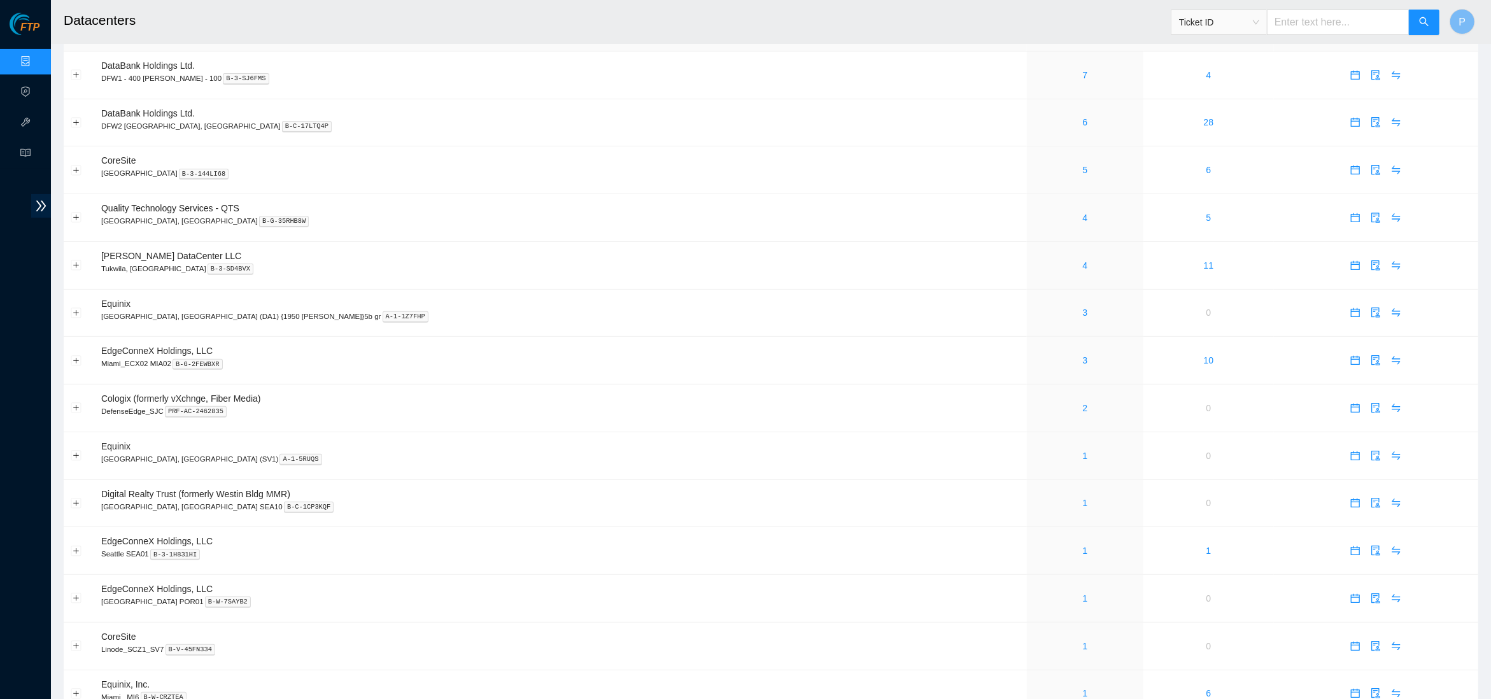
scroll to position [298, 0]
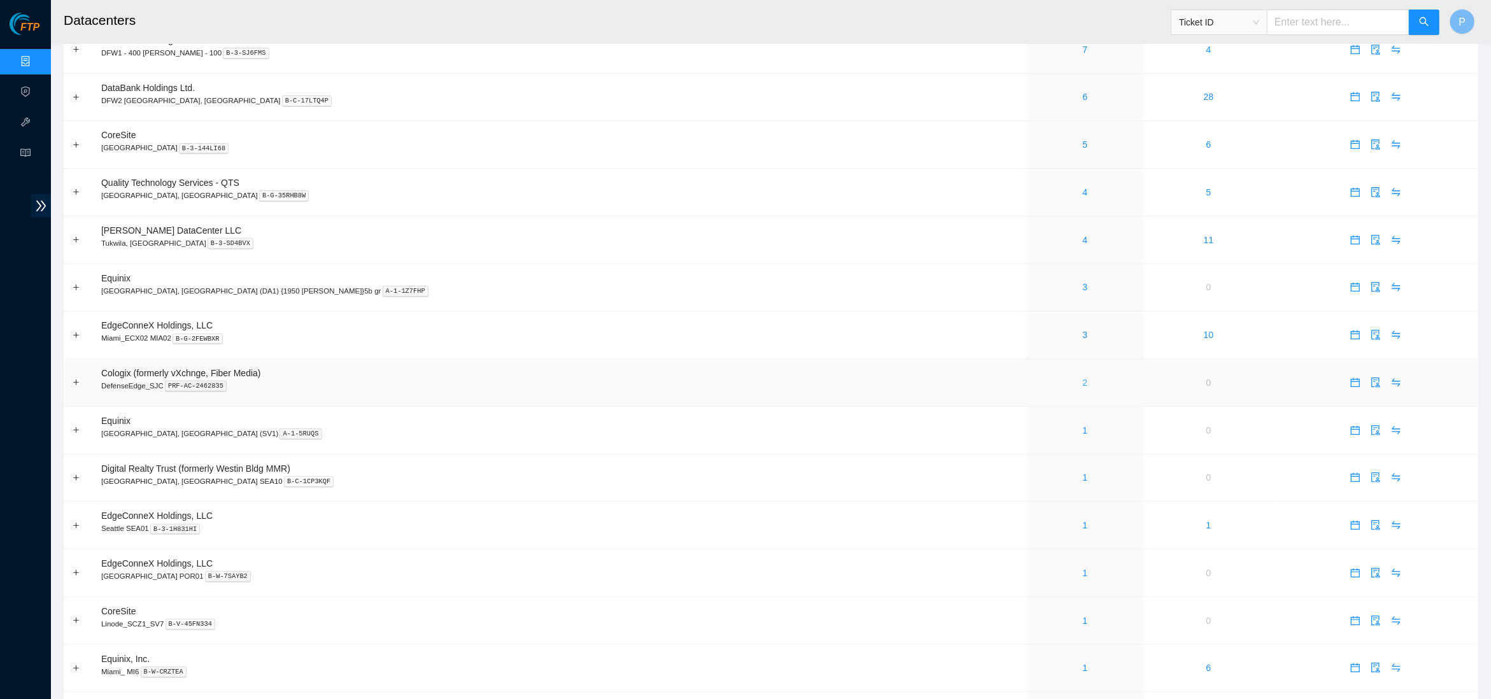
click at [1083, 378] on link "2" at bounding box center [1085, 383] width 5 height 10
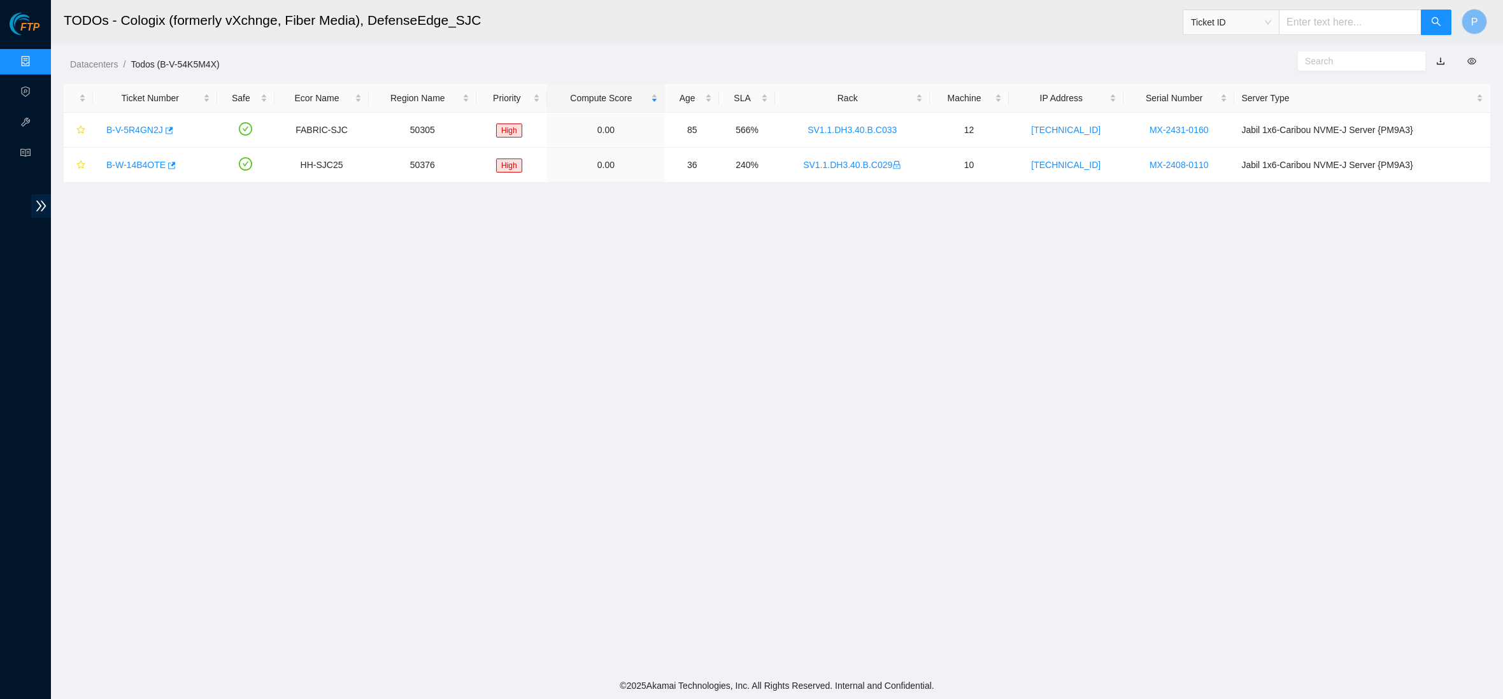
click at [37, 63] on link "Data Centers" at bounding box center [63, 62] width 52 height 10
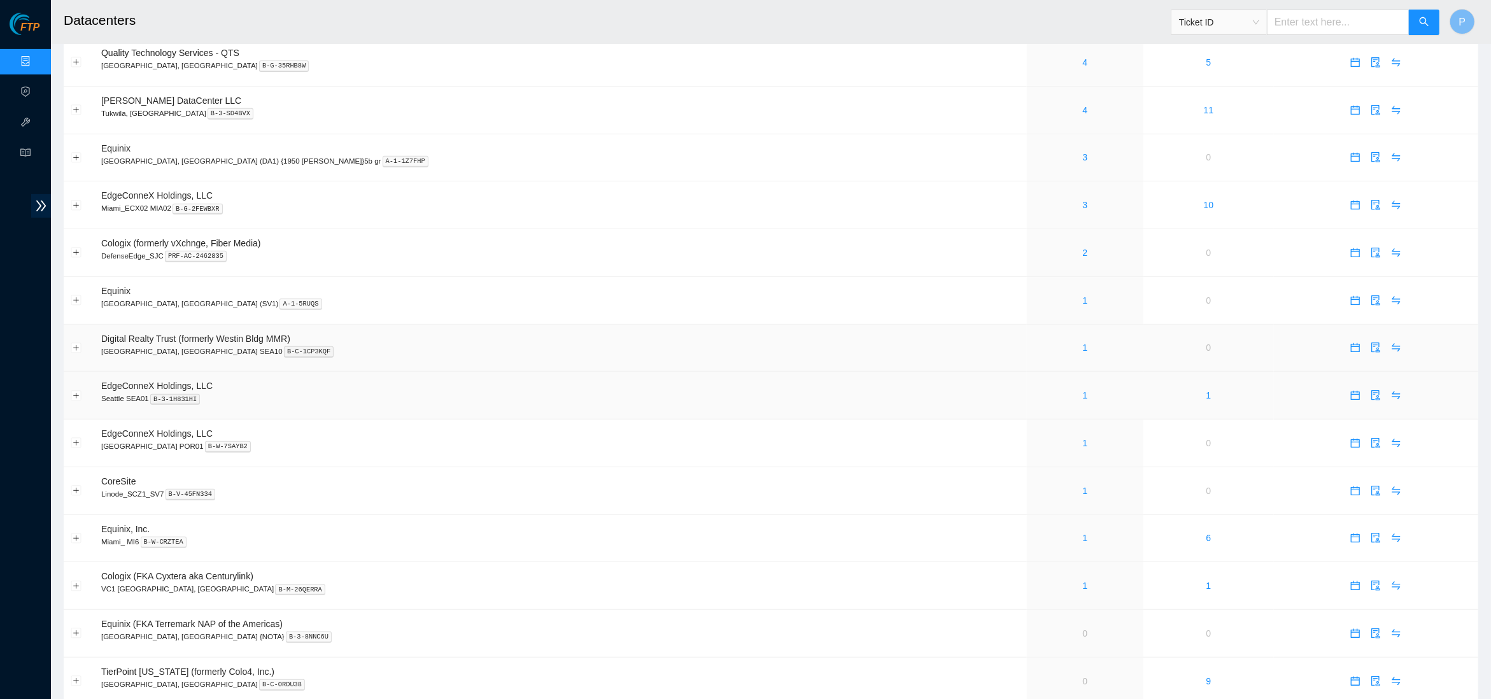
scroll to position [415, 0]
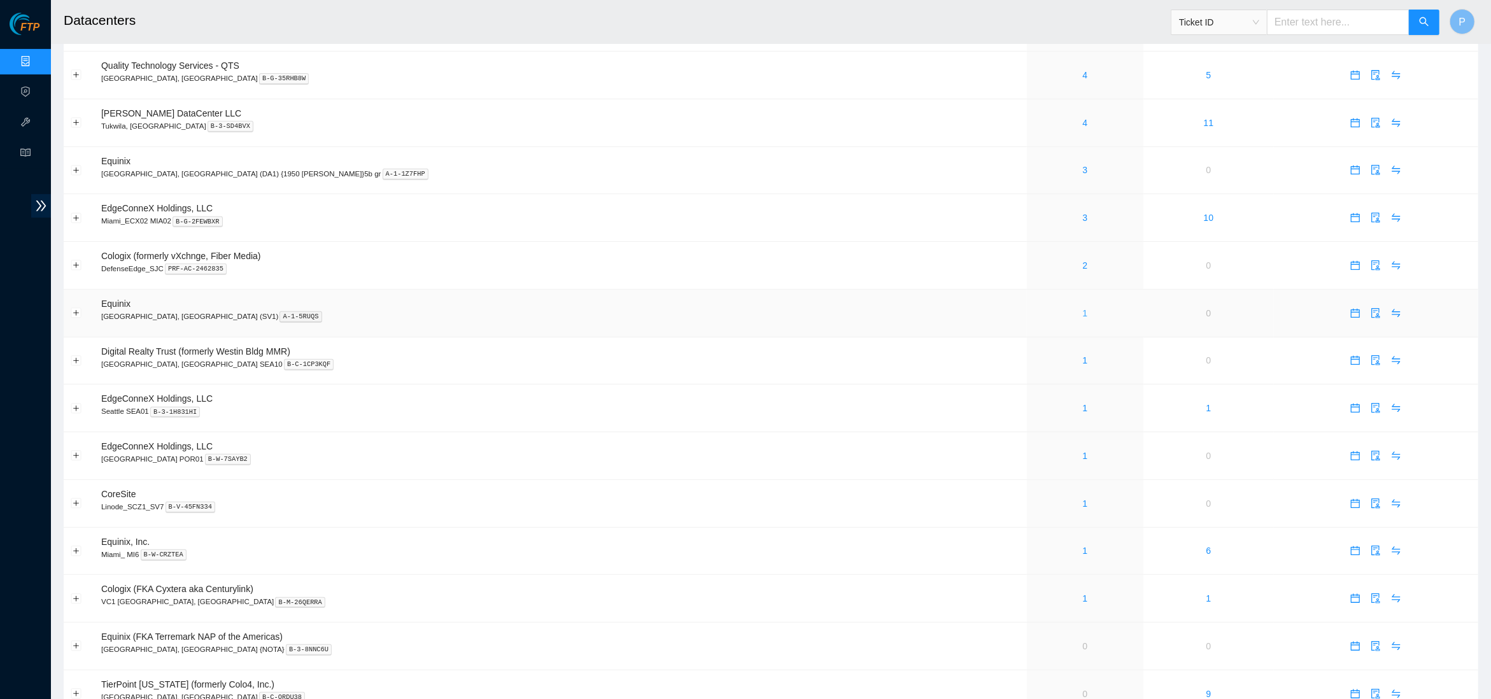
click at [1083, 308] on link "1" at bounding box center [1085, 313] width 5 height 10
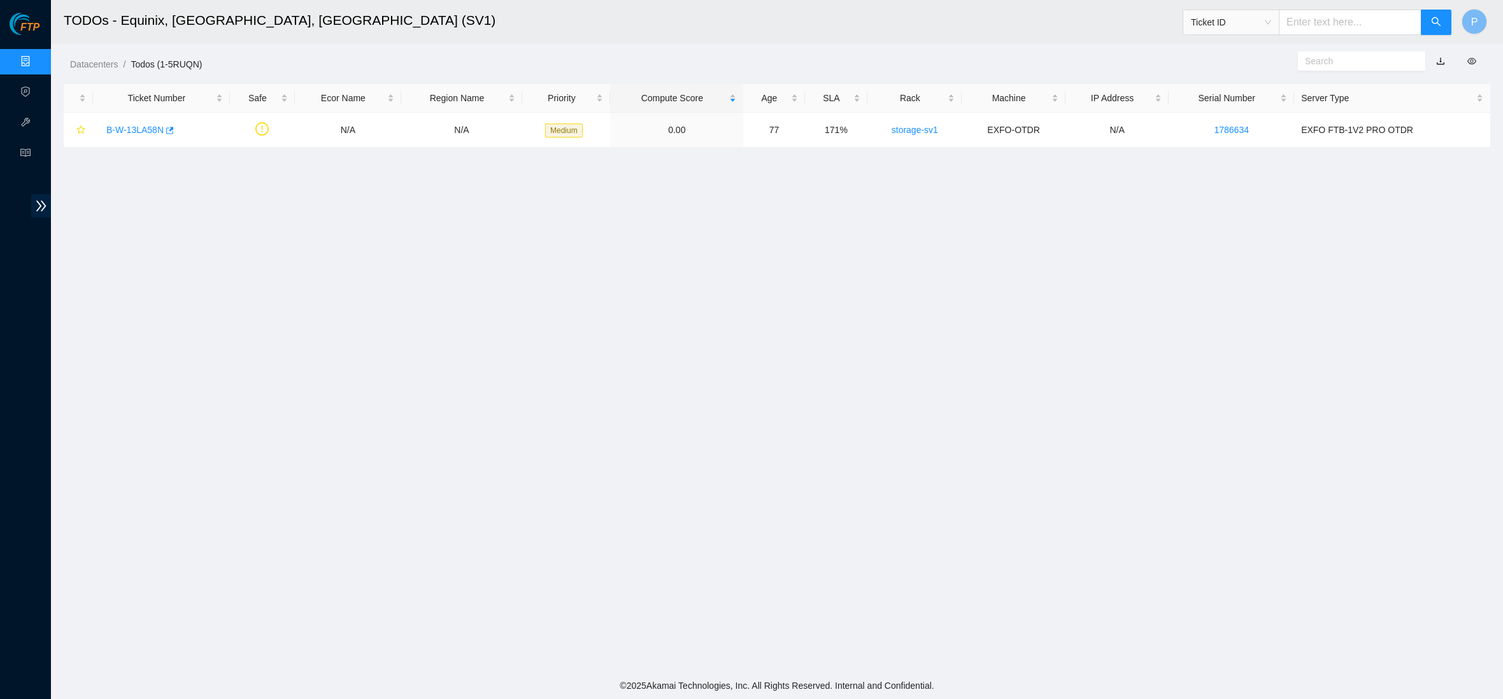
click at [1440, 60] on link "button" at bounding box center [1440, 61] width 9 height 10
click at [37, 62] on link "Data Centers" at bounding box center [63, 62] width 52 height 10
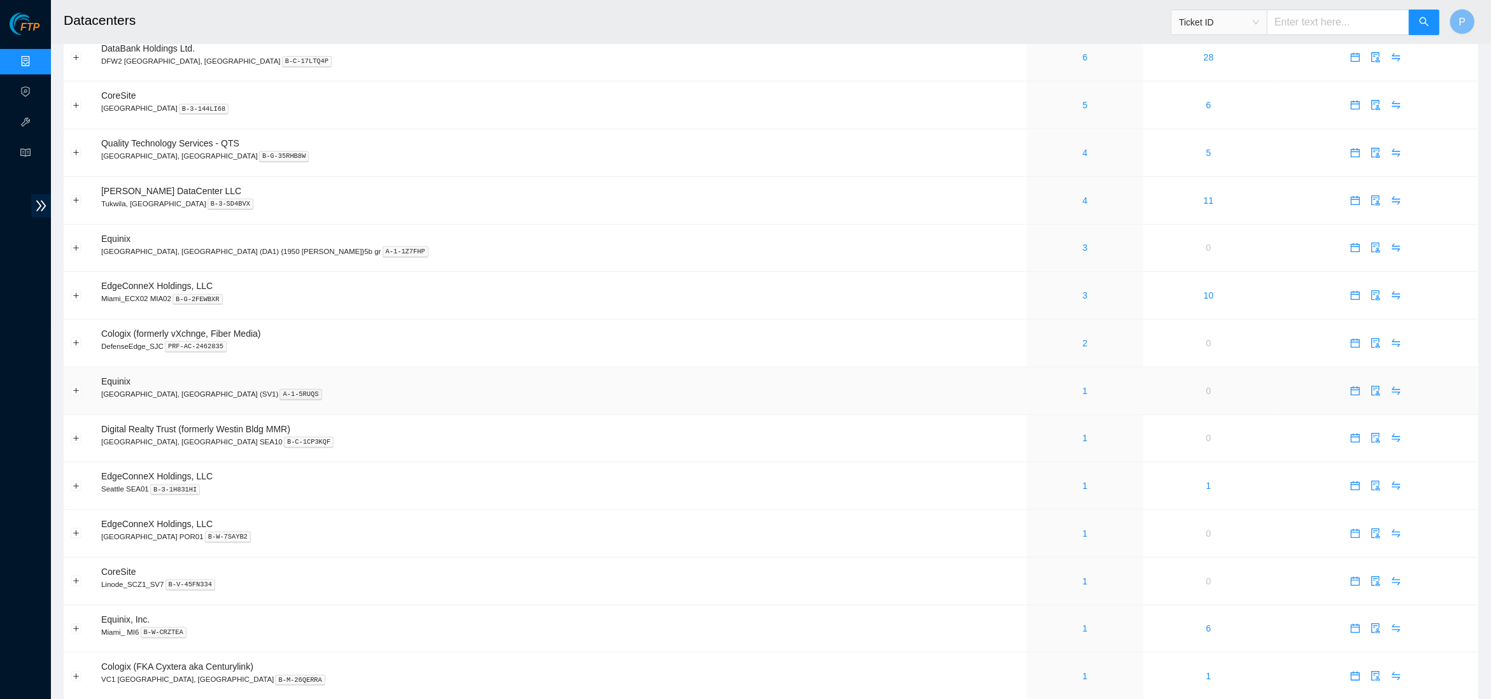
scroll to position [288, 0]
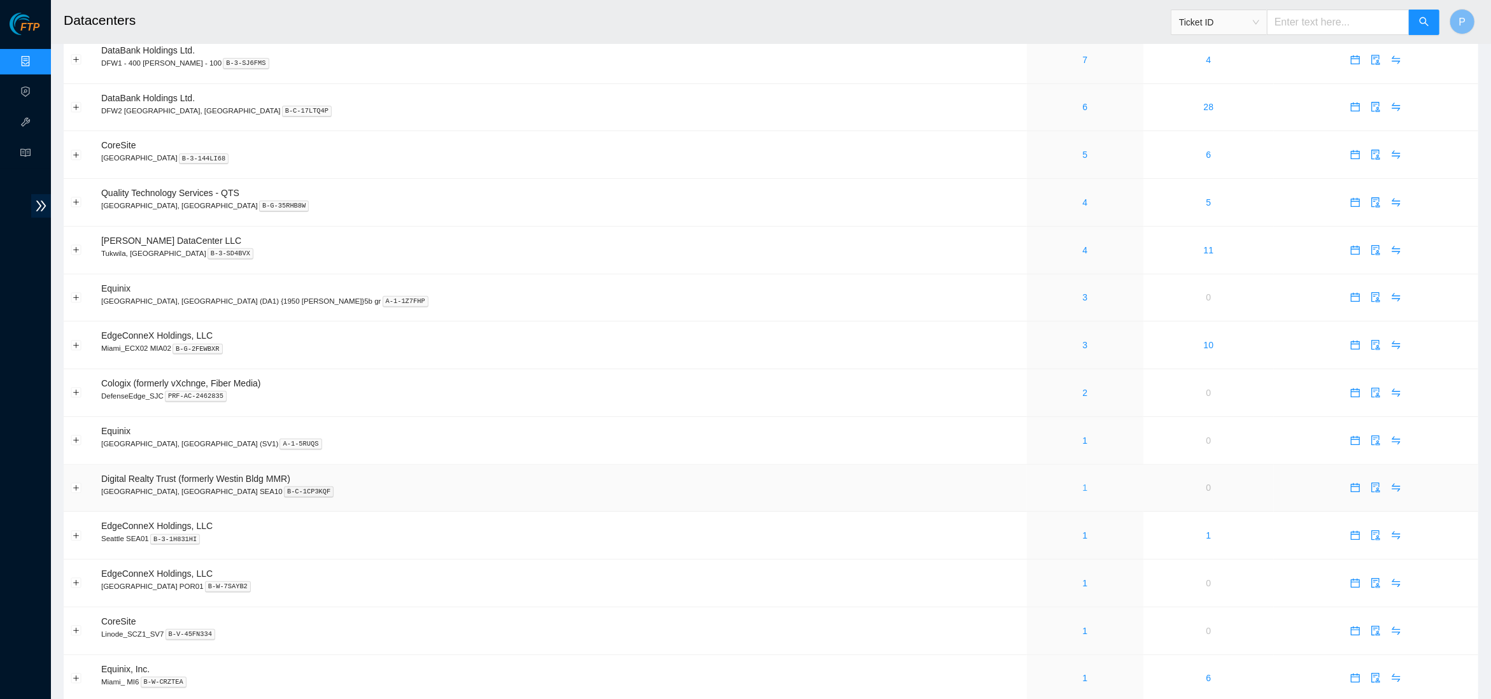
click at [1083, 483] on link "1" at bounding box center [1085, 488] width 5 height 10
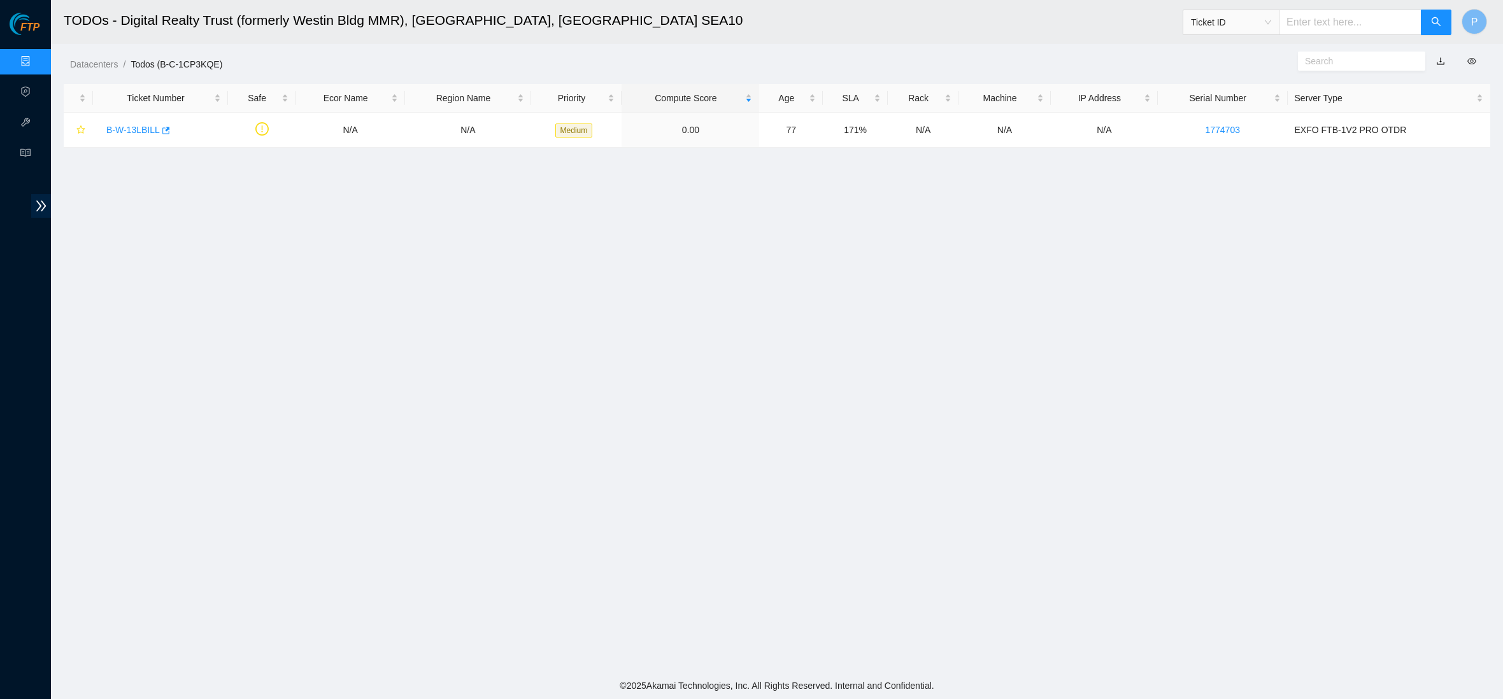
click at [1440, 60] on link "button" at bounding box center [1440, 61] width 9 height 10
click at [37, 60] on link "Data Centers" at bounding box center [63, 62] width 52 height 10
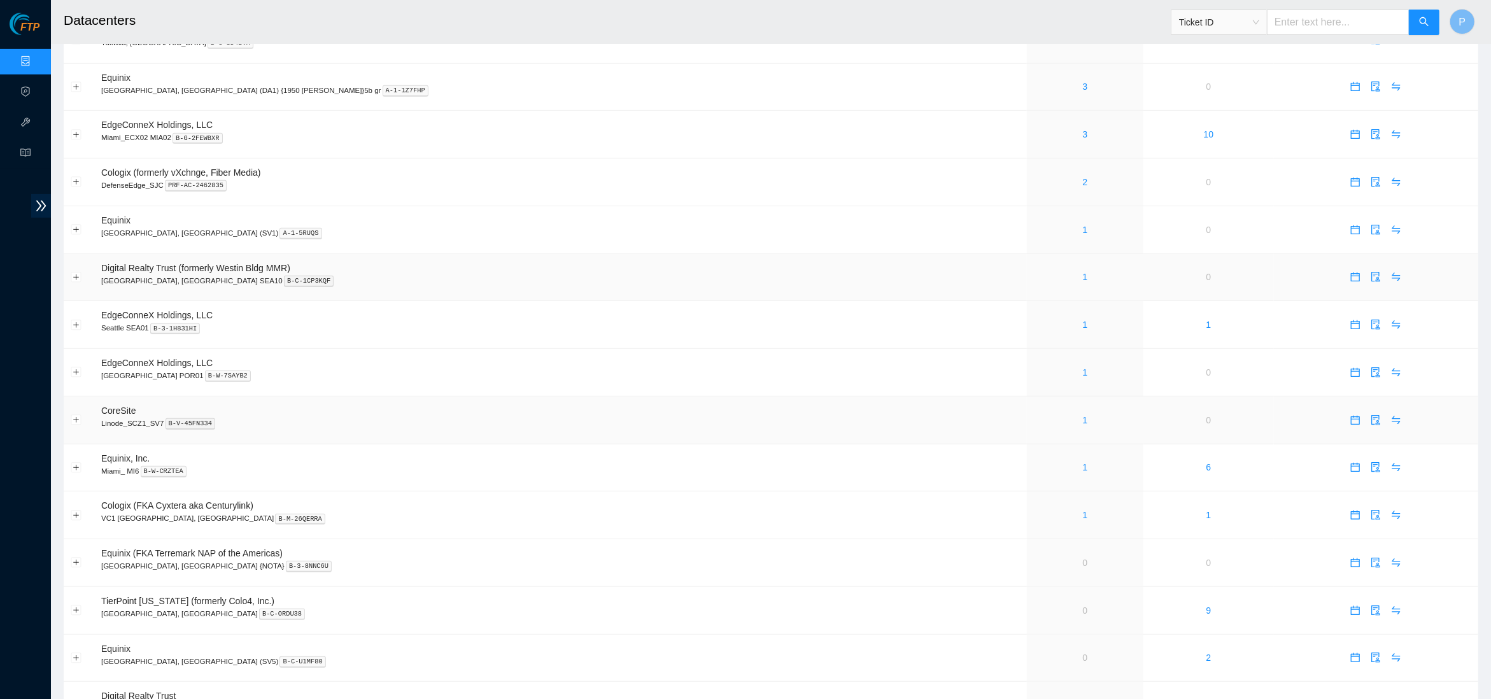
scroll to position [523, 0]
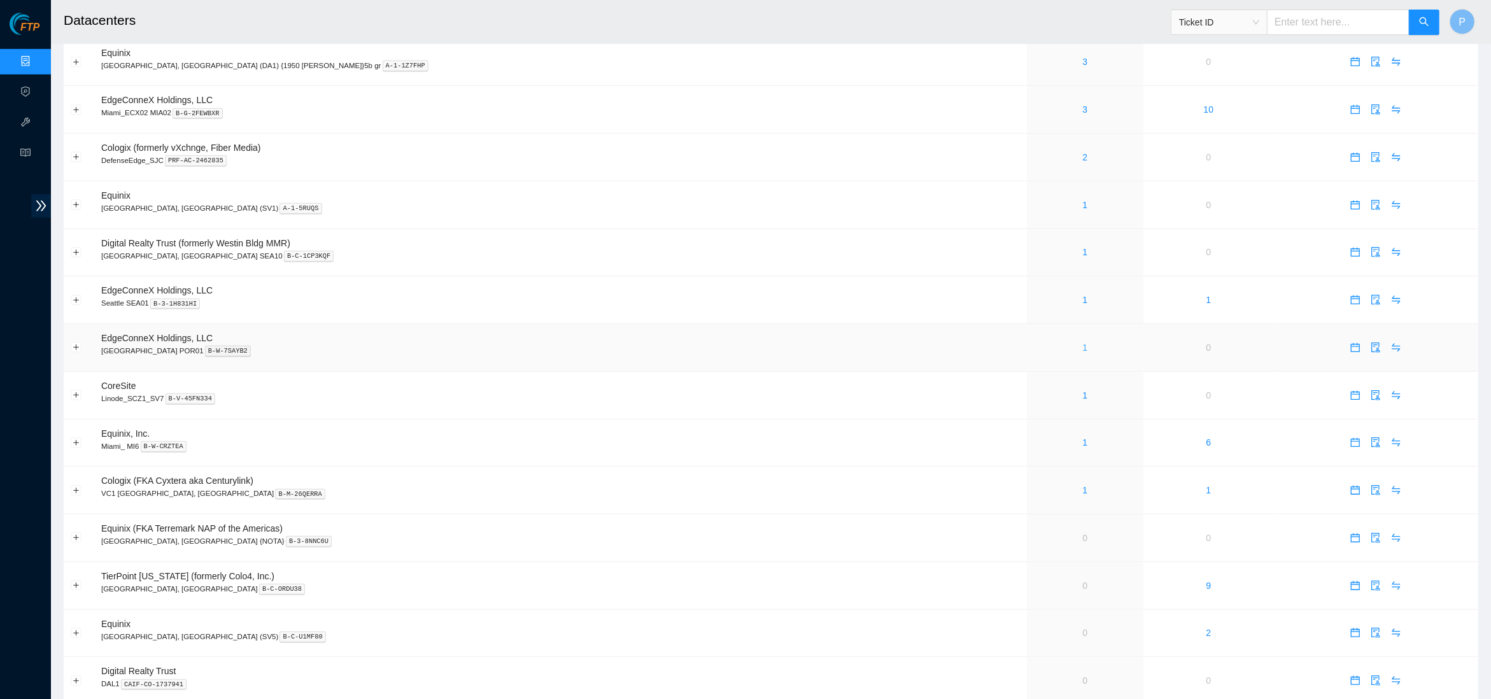
click at [1083, 343] on link "1" at bounding box center [1085, 348] width 5 height 10
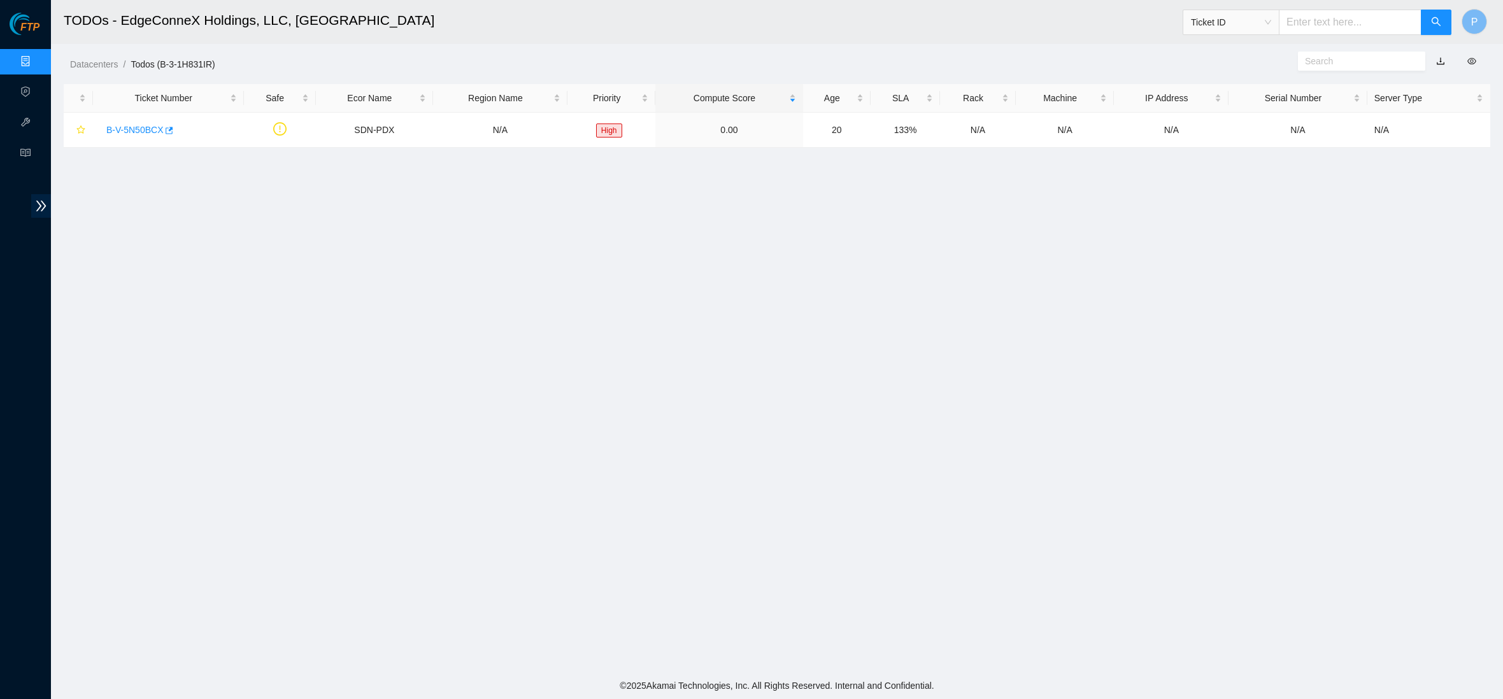
click at [1438, 59] on link "button" at bounding box center [1440, 61] width 9 height 10
drag, startPoint x: 31, startPoint y: 55, endPoint x: 46, endPoint y: 71, distance: 22.1
click at [37, 57] on link "Data Centers" at bounding box center [63, 62] width 52 height 10
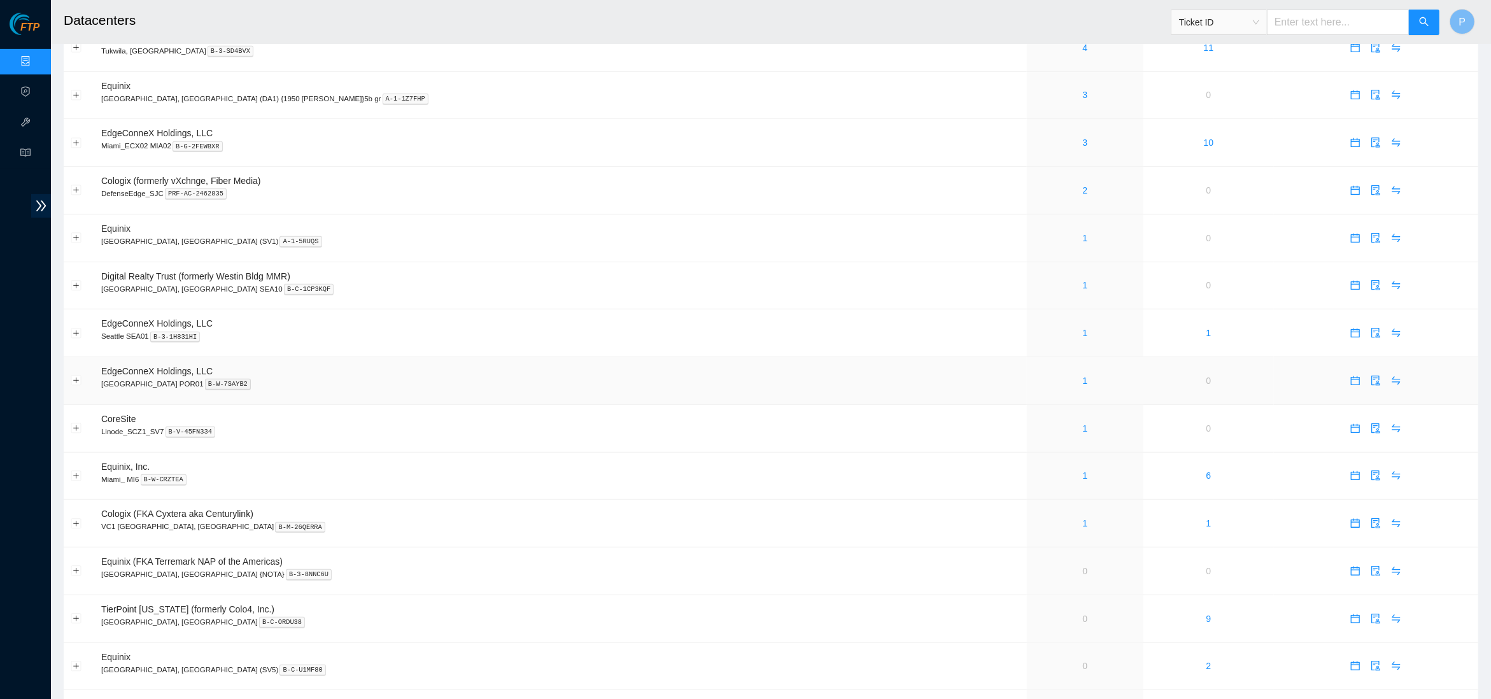
scroll to position [591, 0]
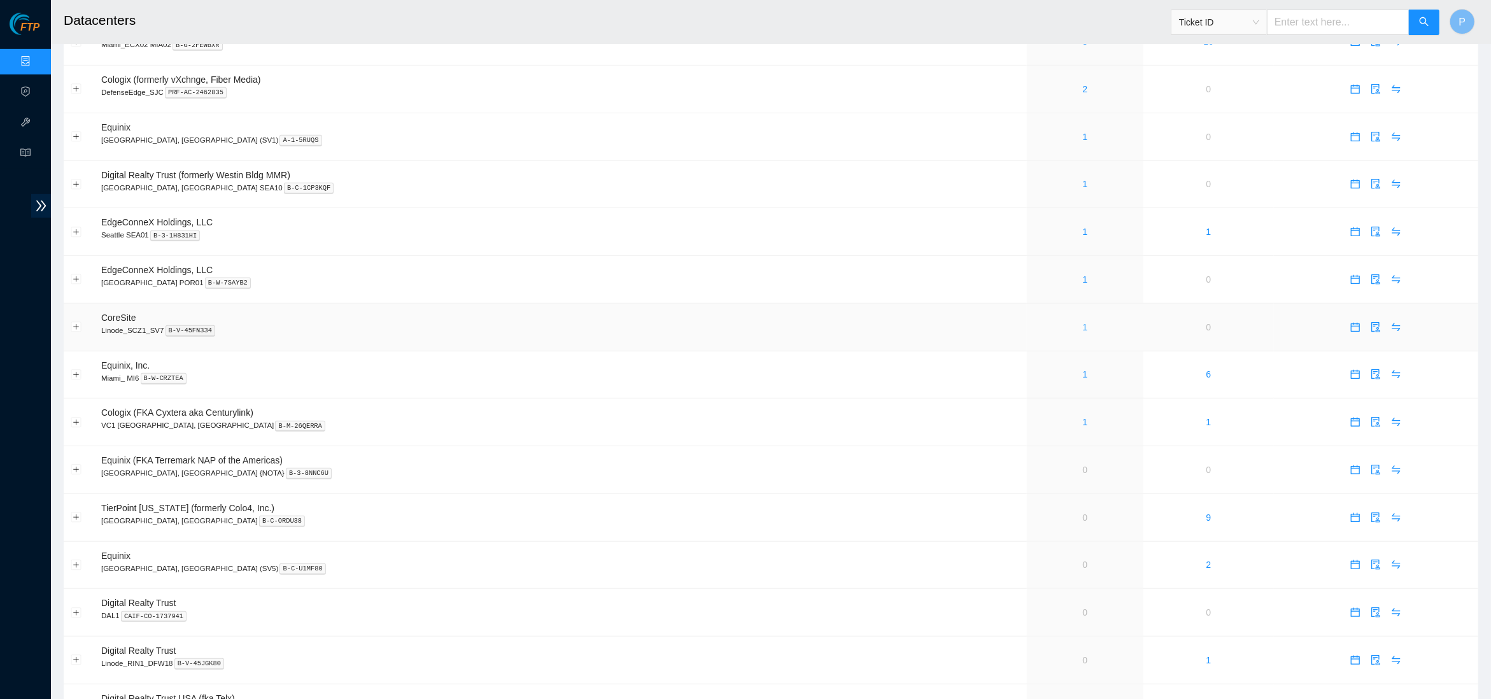
click at [1083, 322] on link "1" at bounding box center [1085, 327] width 5 height 10
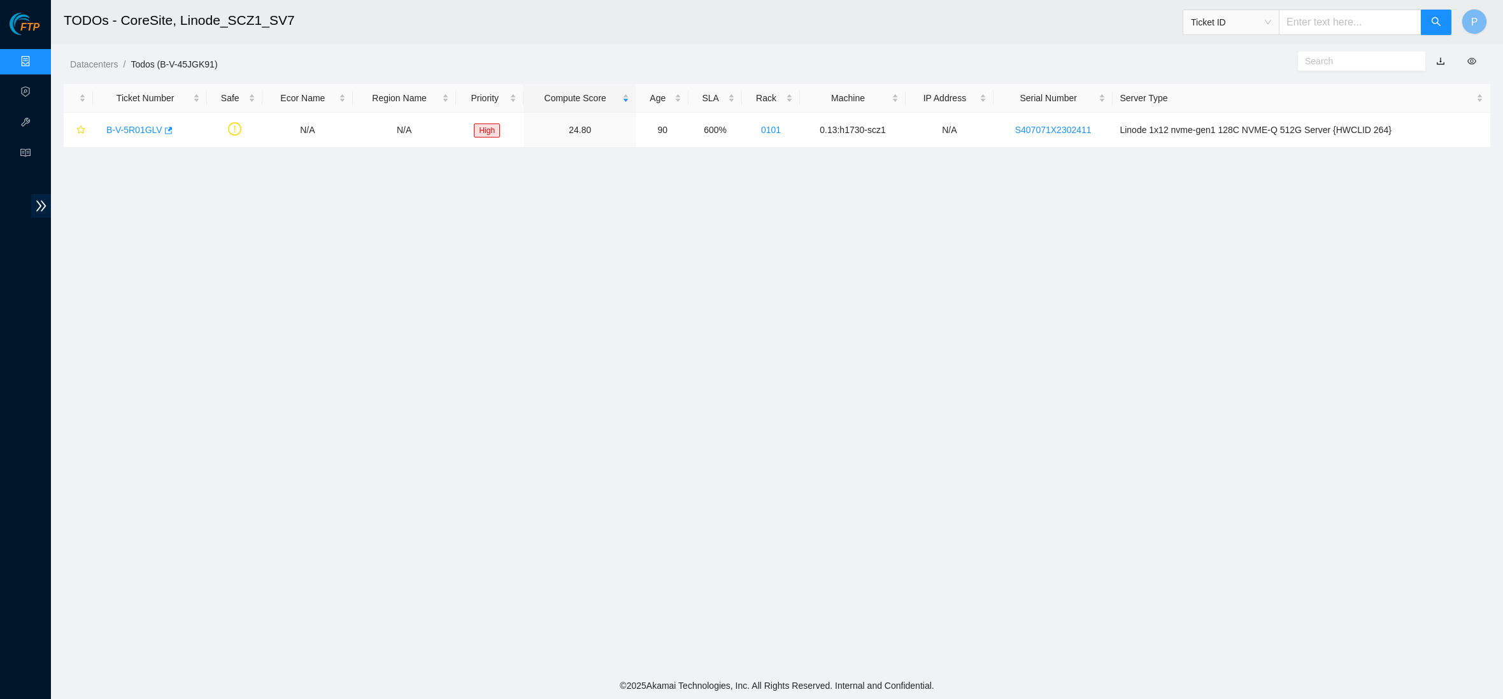
click at [1441, 60] on link "button" at bounding box center [1440, 61] width 9 height 10
click at [37, 57] on link "Data Centers" at bounding box center [63, 62] width 52 height 10
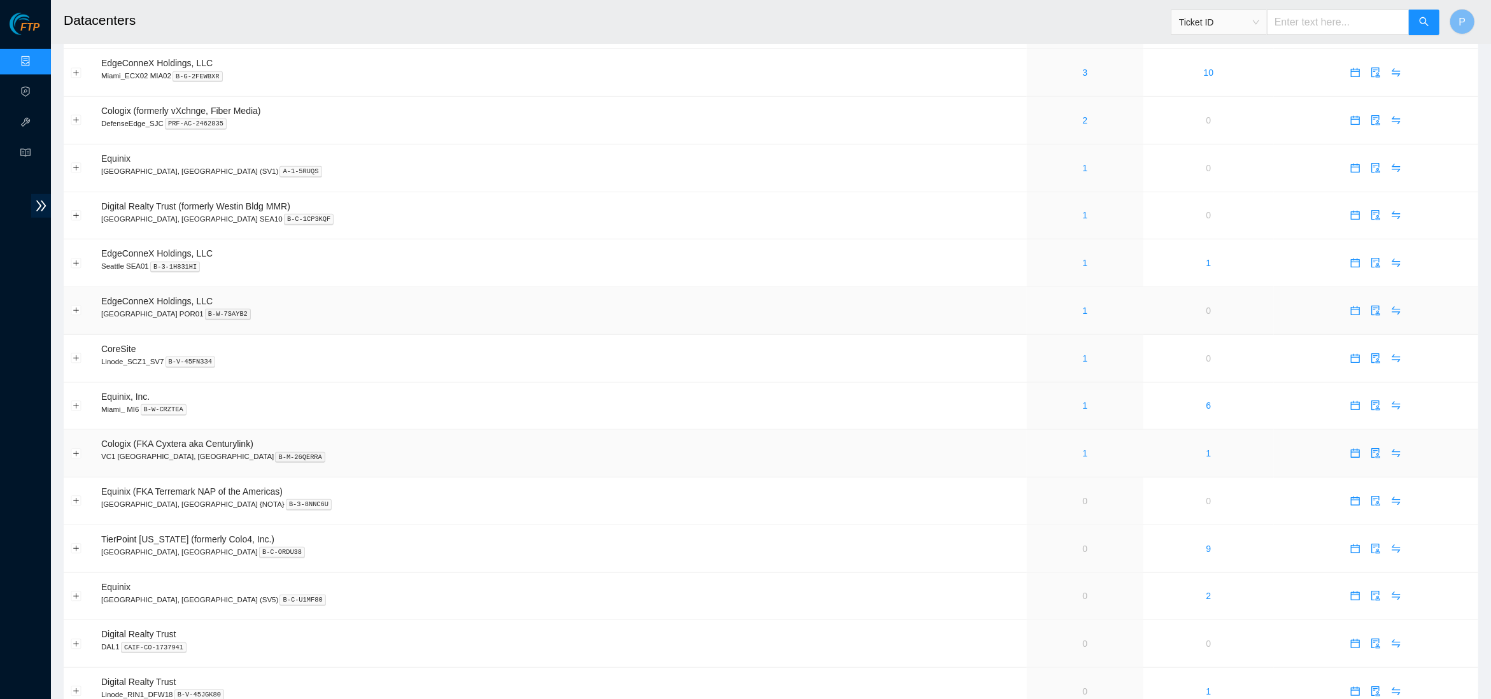
scroll to position [572, 0]
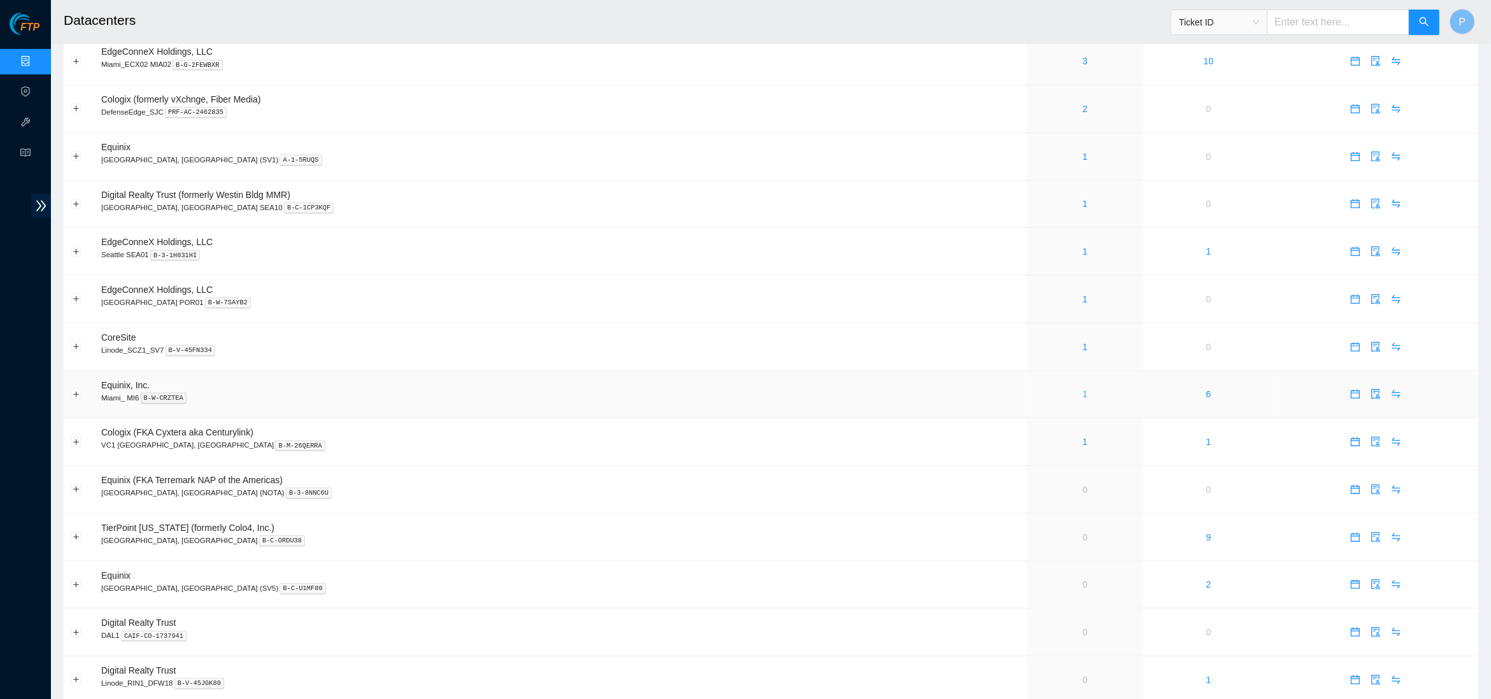
click at [1083, 389] on link "1" at bounding box center [1085, 394] width 5 height 10
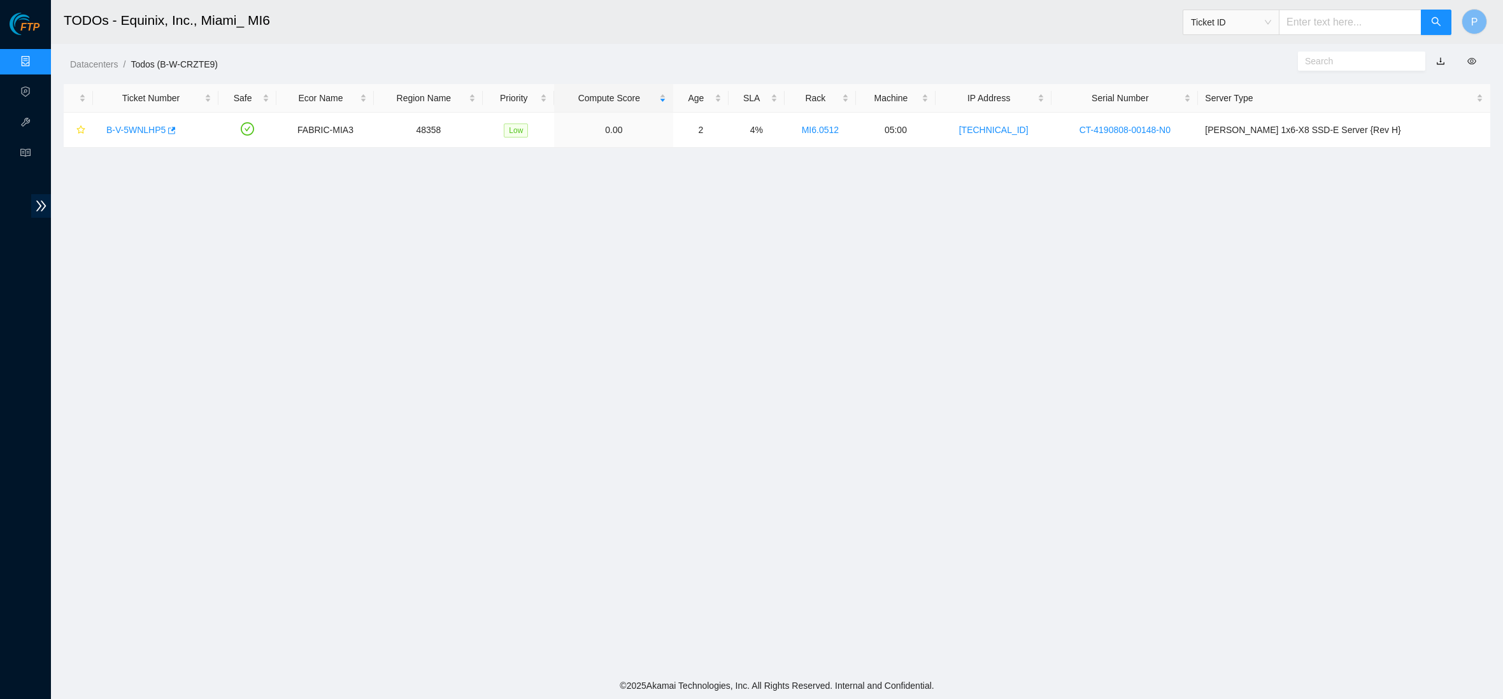
click at [1440, 56] on link "button" at bounding box center [1440, 61] width 9 height 10
click at [37, 59] on link "Data Centers" at bounding box center [63, 62] width 52 height 10
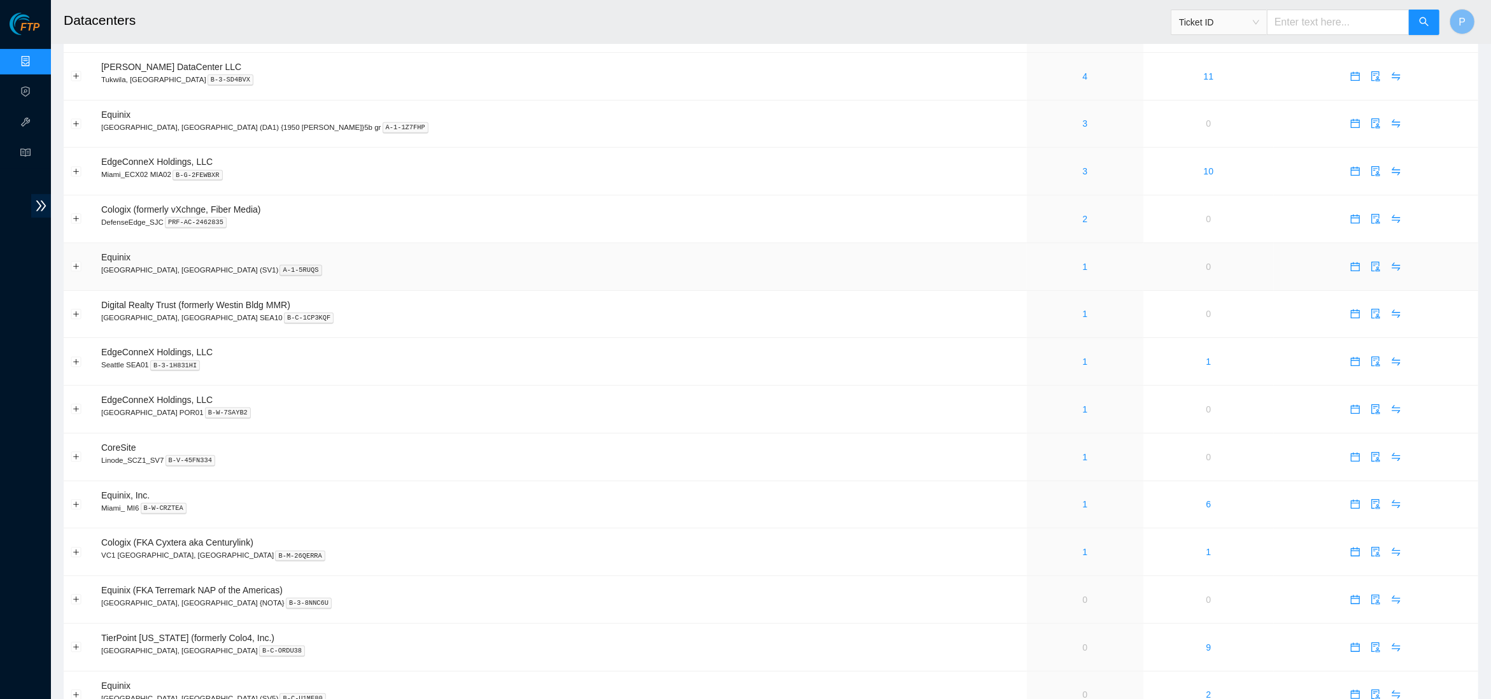
scroll to position [550, 0]
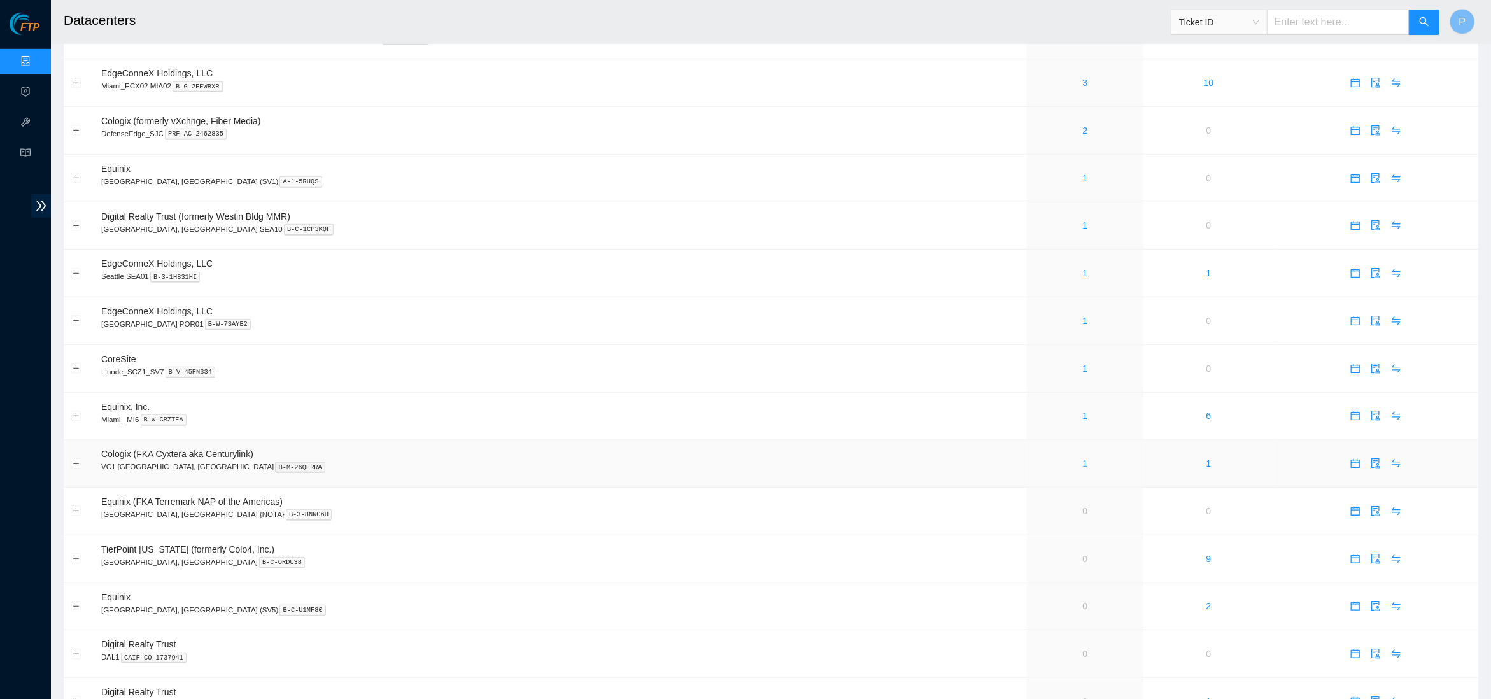
click at [1083, 458] on link "1" at bounding box center [1085, 463] width 5 height 10
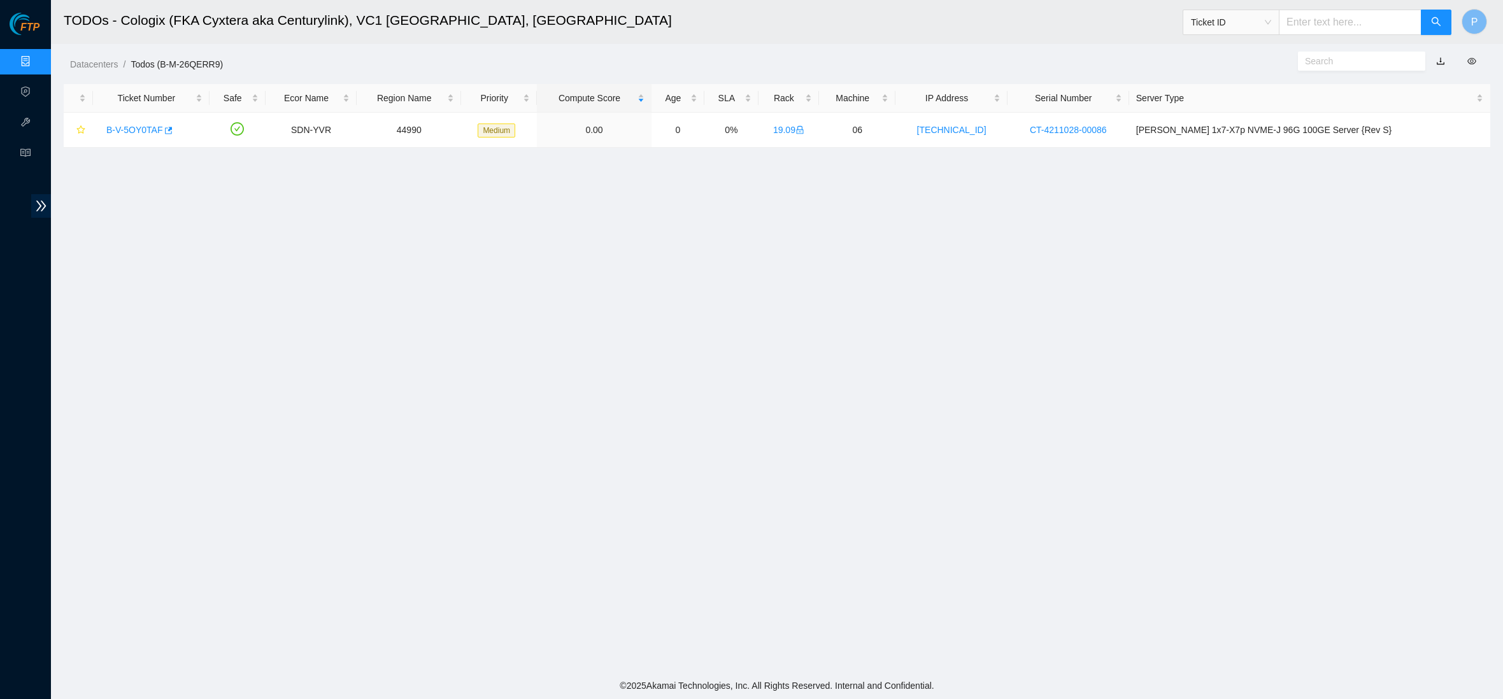
click at [1445, 58] on link "button" at bounding box center [1440, 61] width 9 height 10
click at [37, 57] on link "Data Centers" at bounding box center [63, 62] width 52 height 10
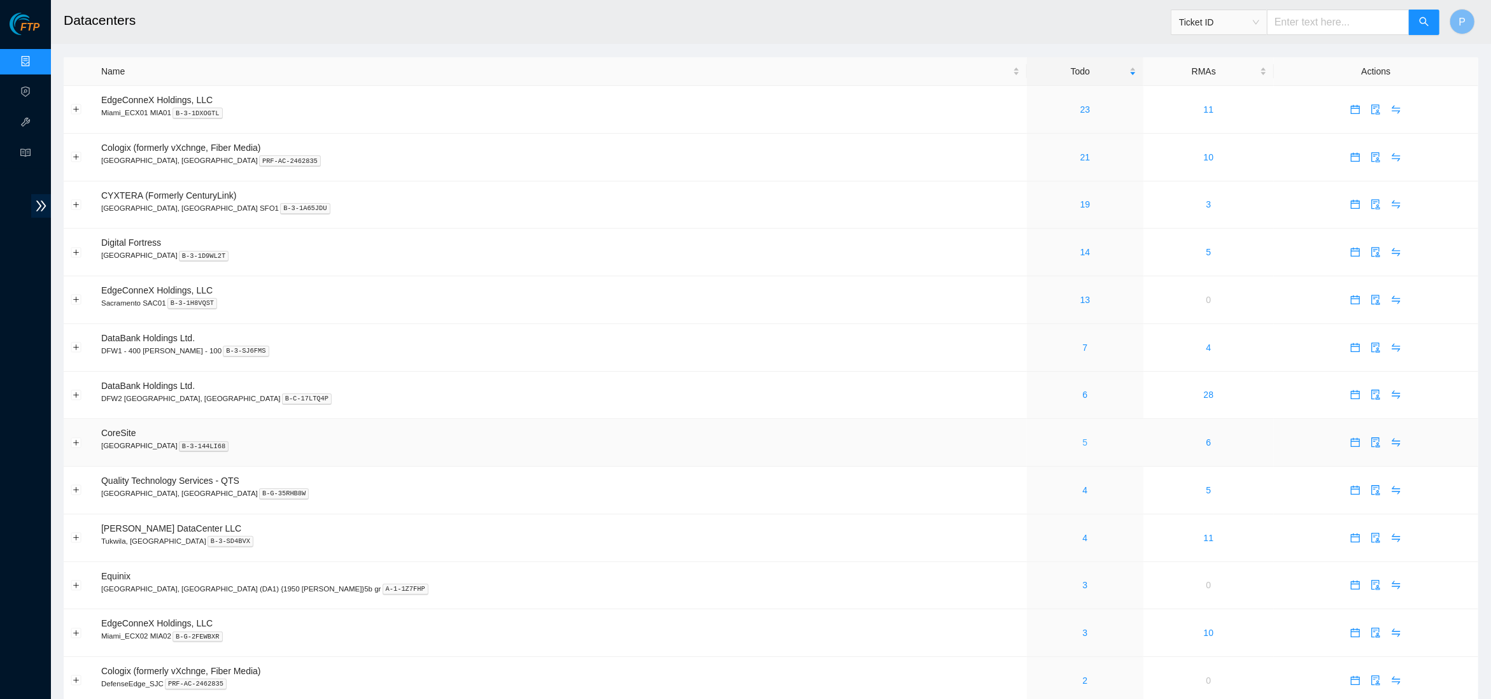
click at [1083, 437] on link "5" at bounding box center [1085, 442] width 5 height 10
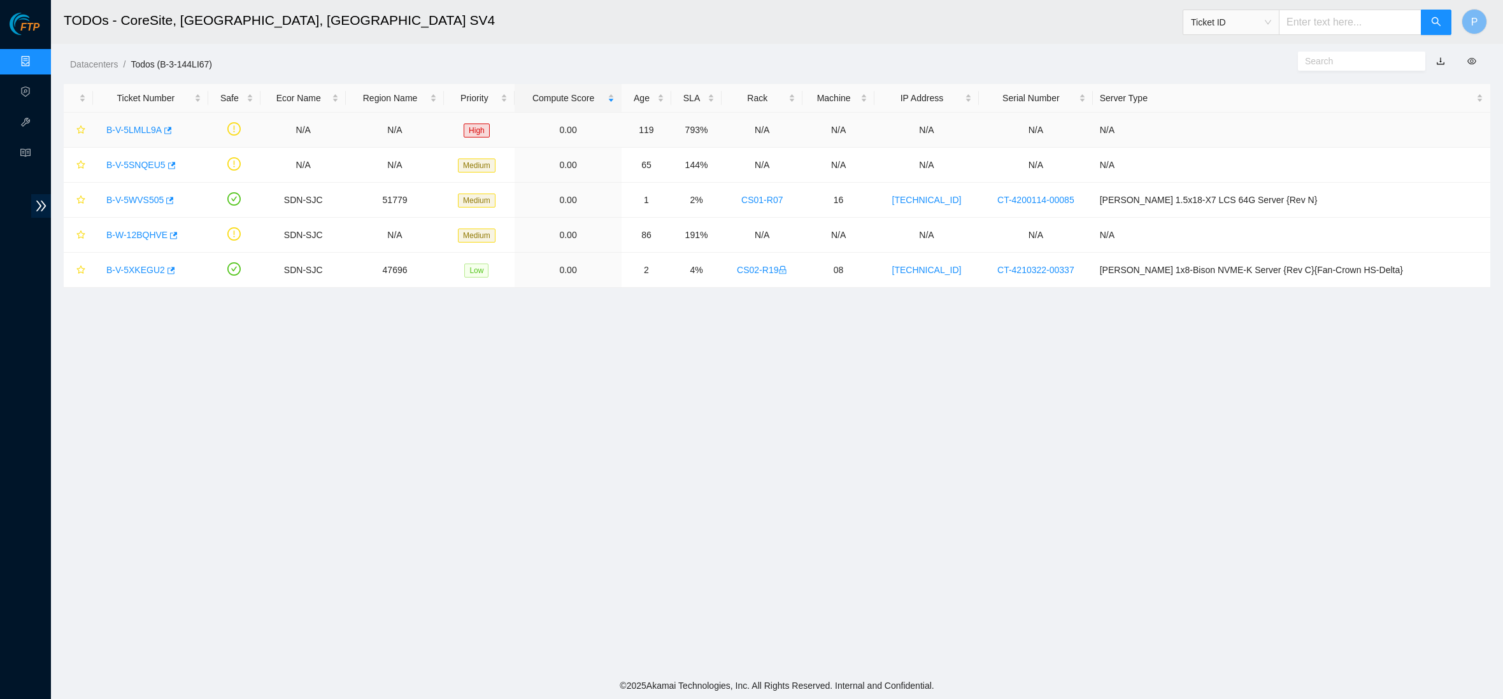
click at [143, 125] on link "B-V-5LMLL9A" at bounding box center [133, 130] width 55 height 10
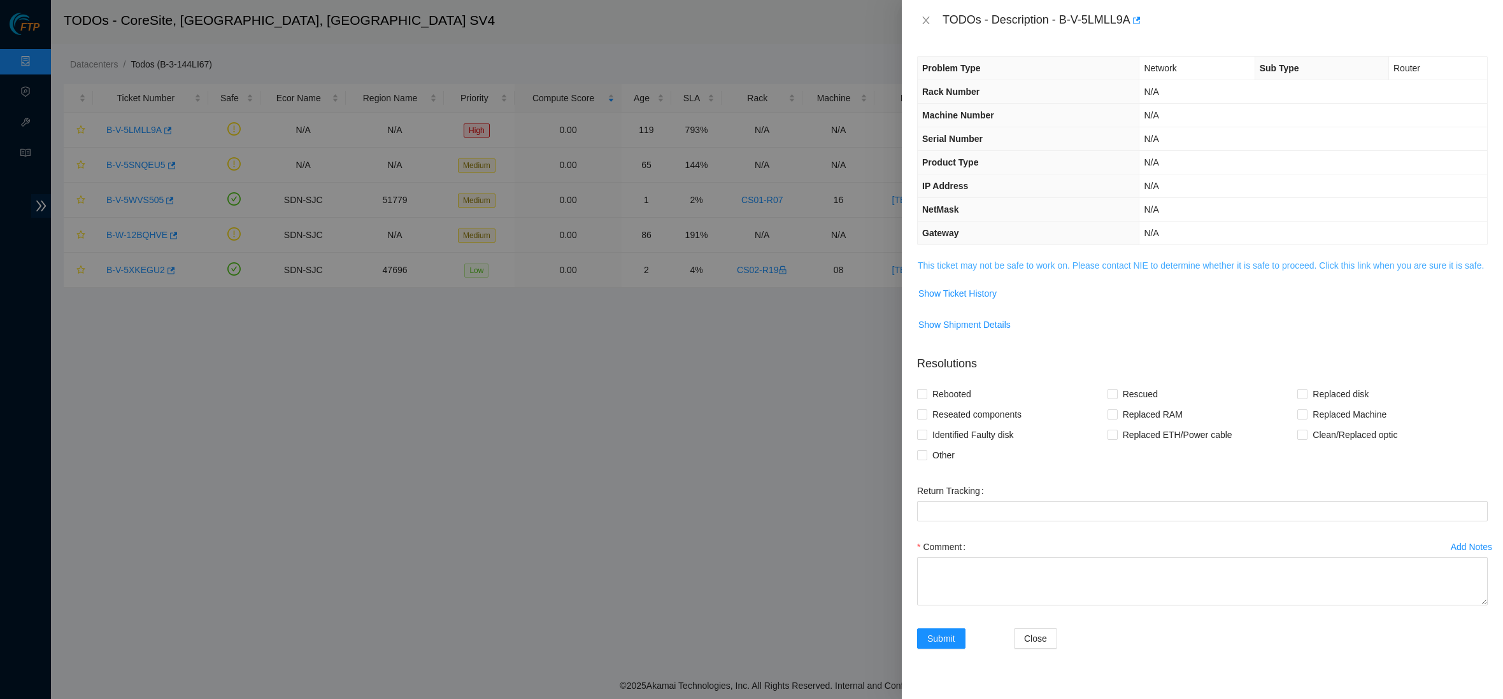
click at [1089, 260] on link "This ticket may not be safe to work on. Please contact NIE to determine whether…" at bounding box center [1200, 265] width 566 height 10
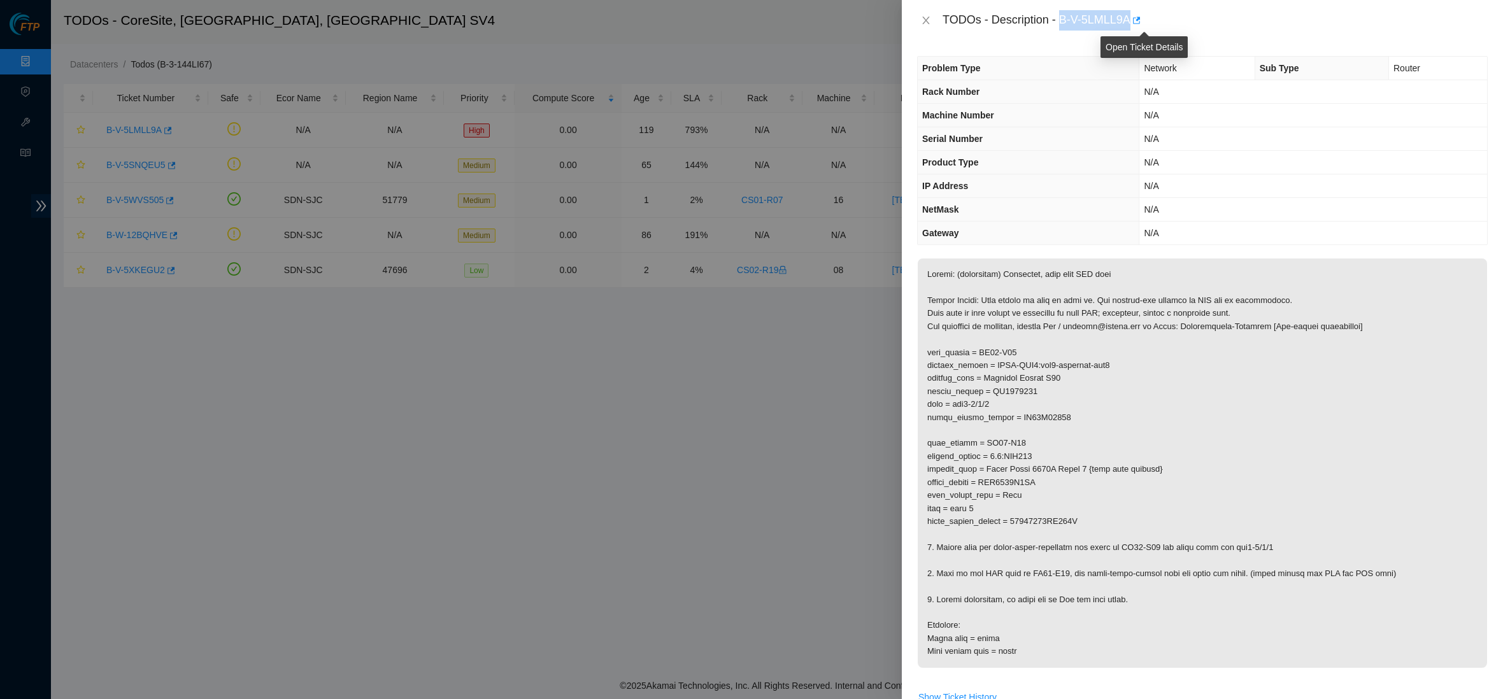
drag, startPoint x: 1065, startPoint y: 19, endPoint x: 1138, endPoint y: 15, distance: 73.4
click at [1138, 15] on div "TODOs - Description - B-V-5LMLL9A" at bounding box center [1214, 20] width 545 height 20
copy div "B-V-5LMLL9A"
click at [923, 18] on icon "close" at bounding box center [925, 21] width 7 height 8
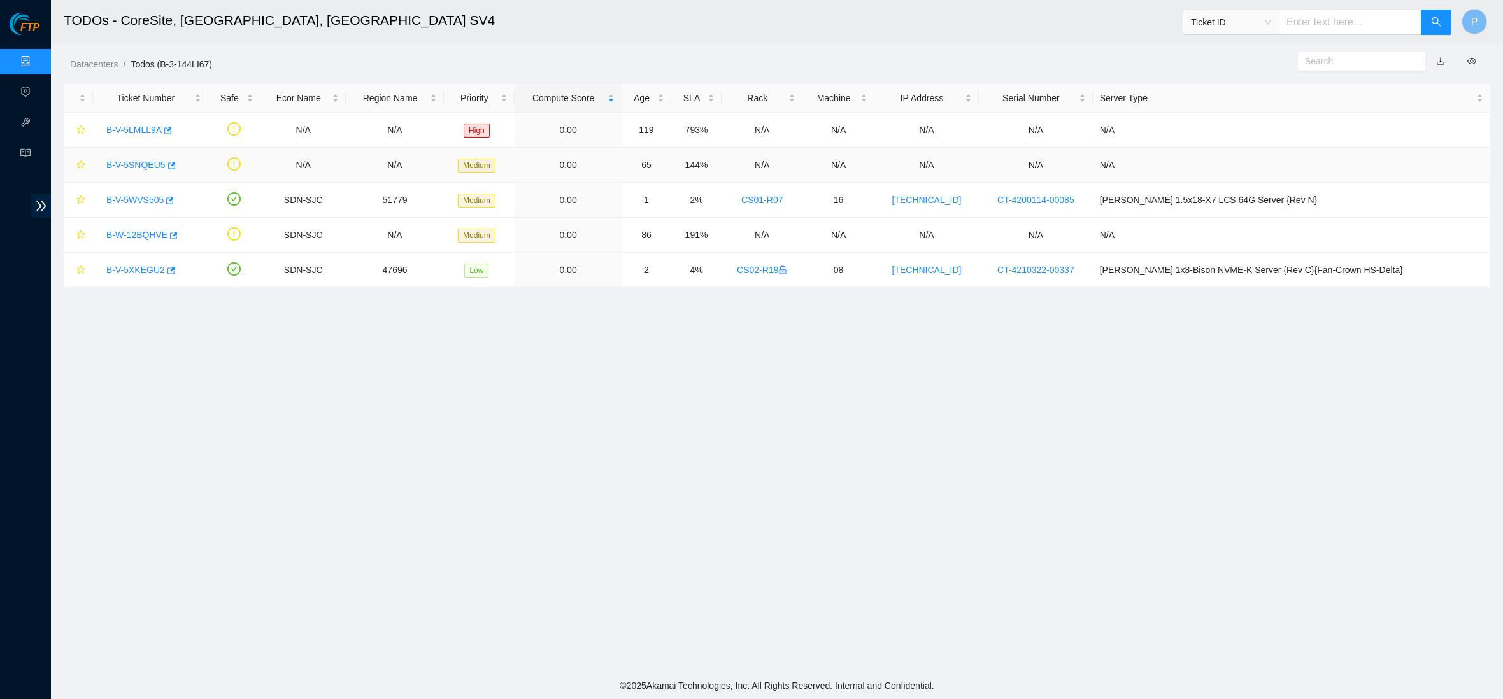
click at [132, 164] on link "B-V-5SNQEU5" at bounding box center [135, 165] width 59 height 10
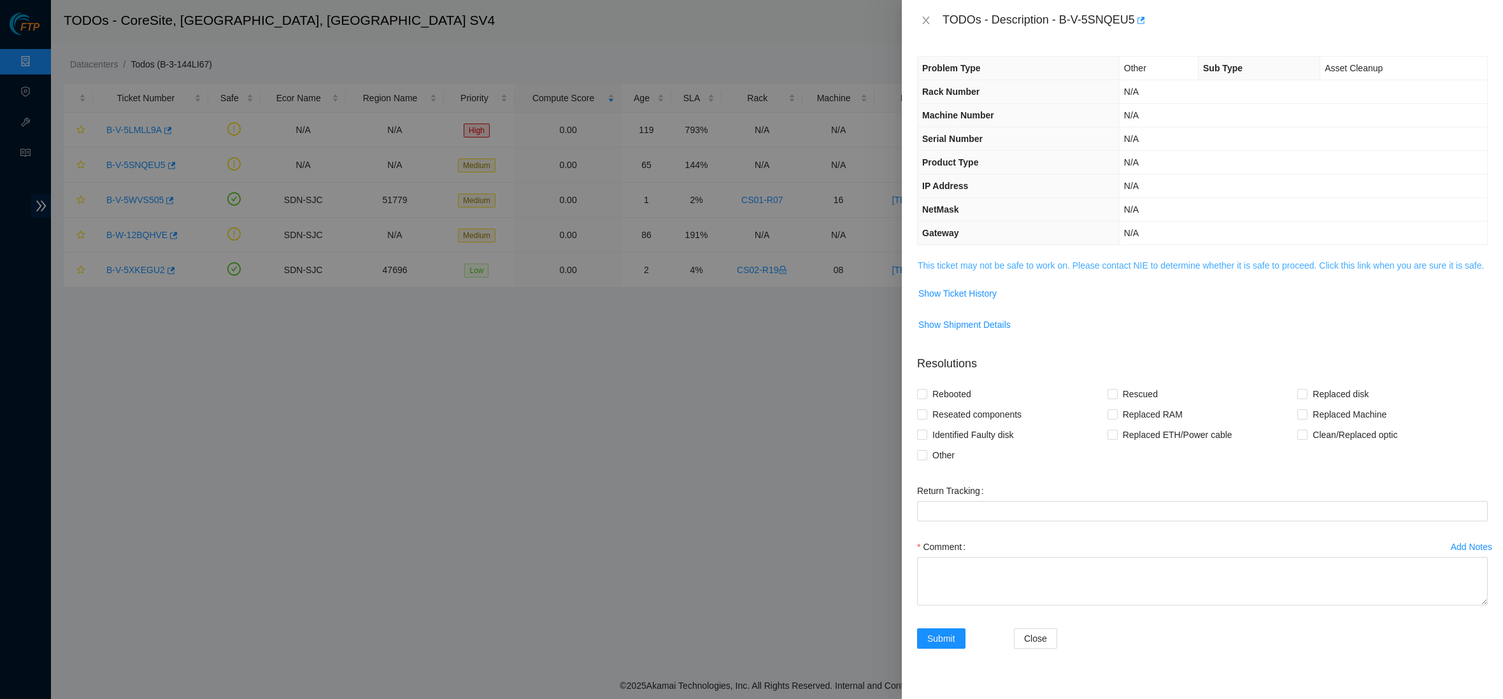
click at [1050, 260] on link "This ticket may not be safe to work on. Please contact NIE to determine whether…" at bounding box center [1200, 265] width 566 height 10
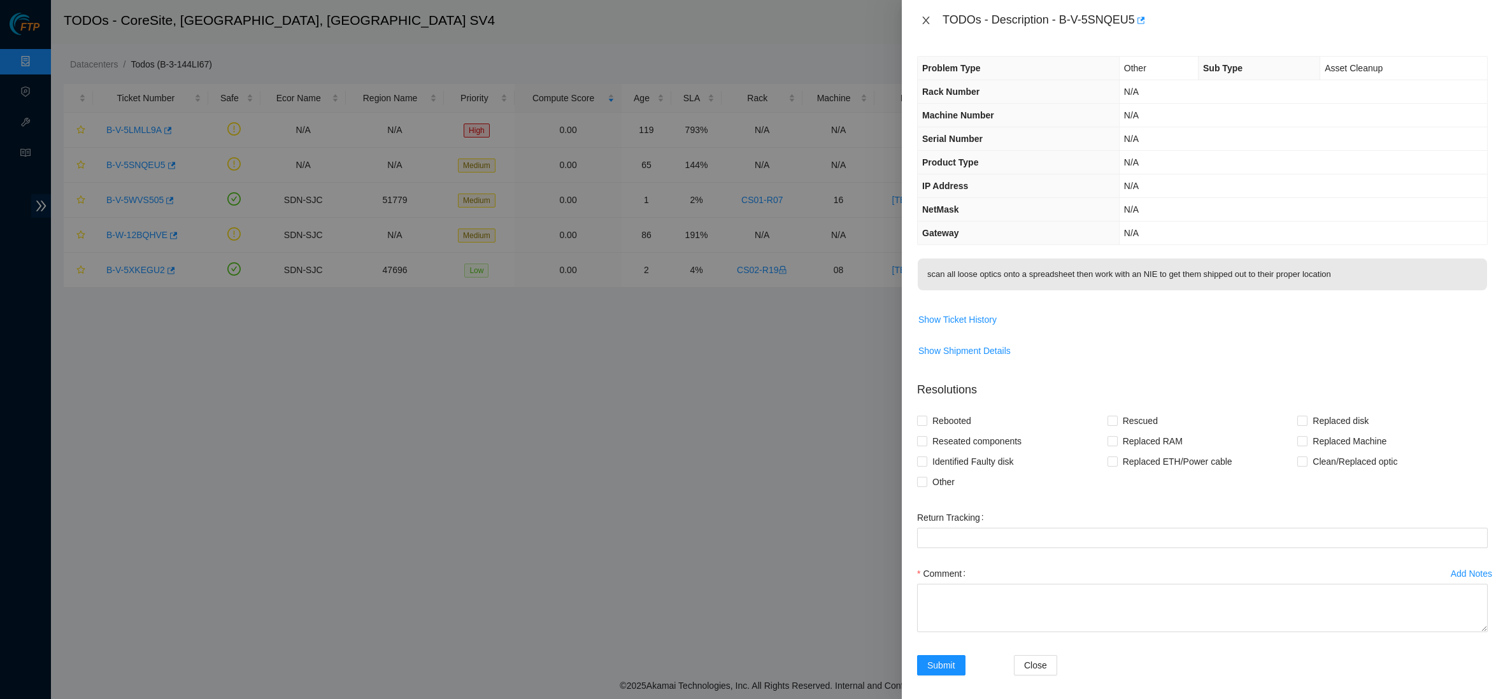
click at [933, 18] on button "Close" at bounding box center [926, 21] width 18 height 12
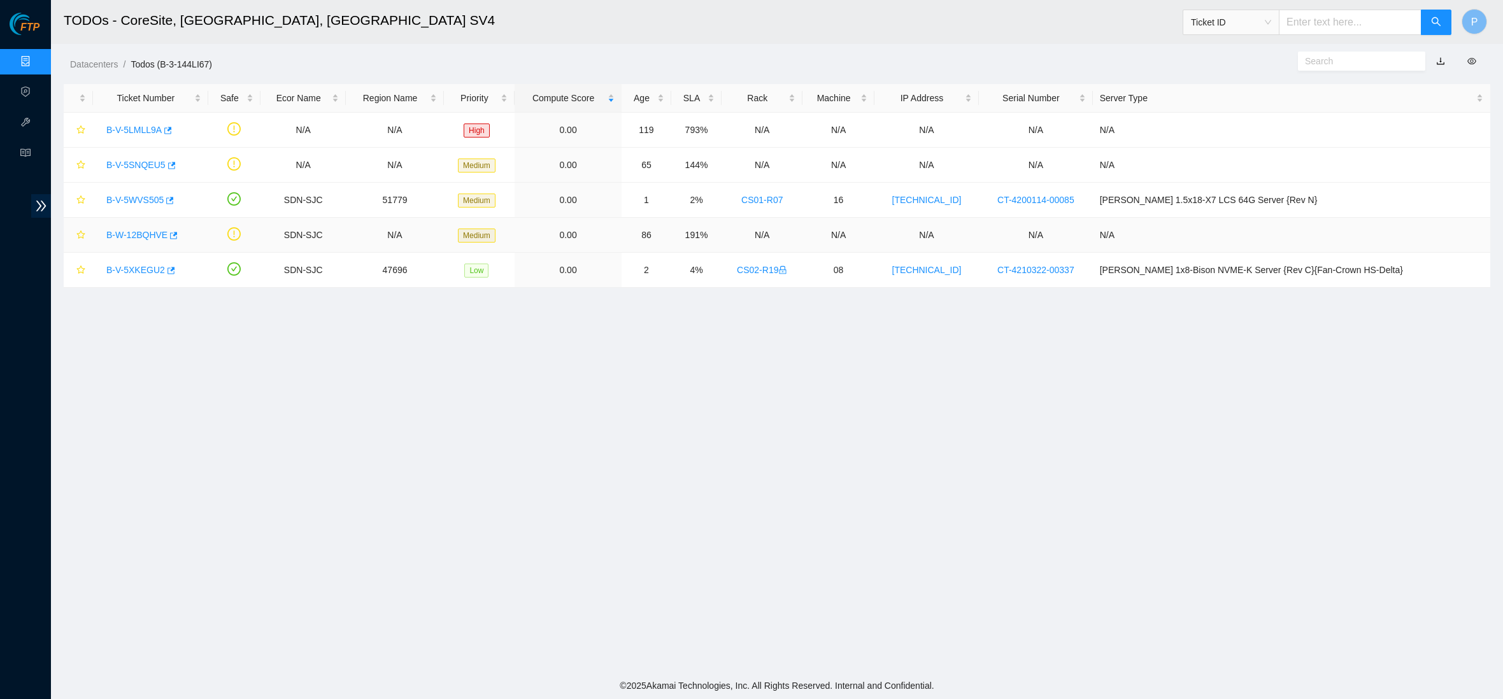
click at [137, 235] on link "B-W-12BQHVE" at bounding box center [136, 235] width 61 height 10
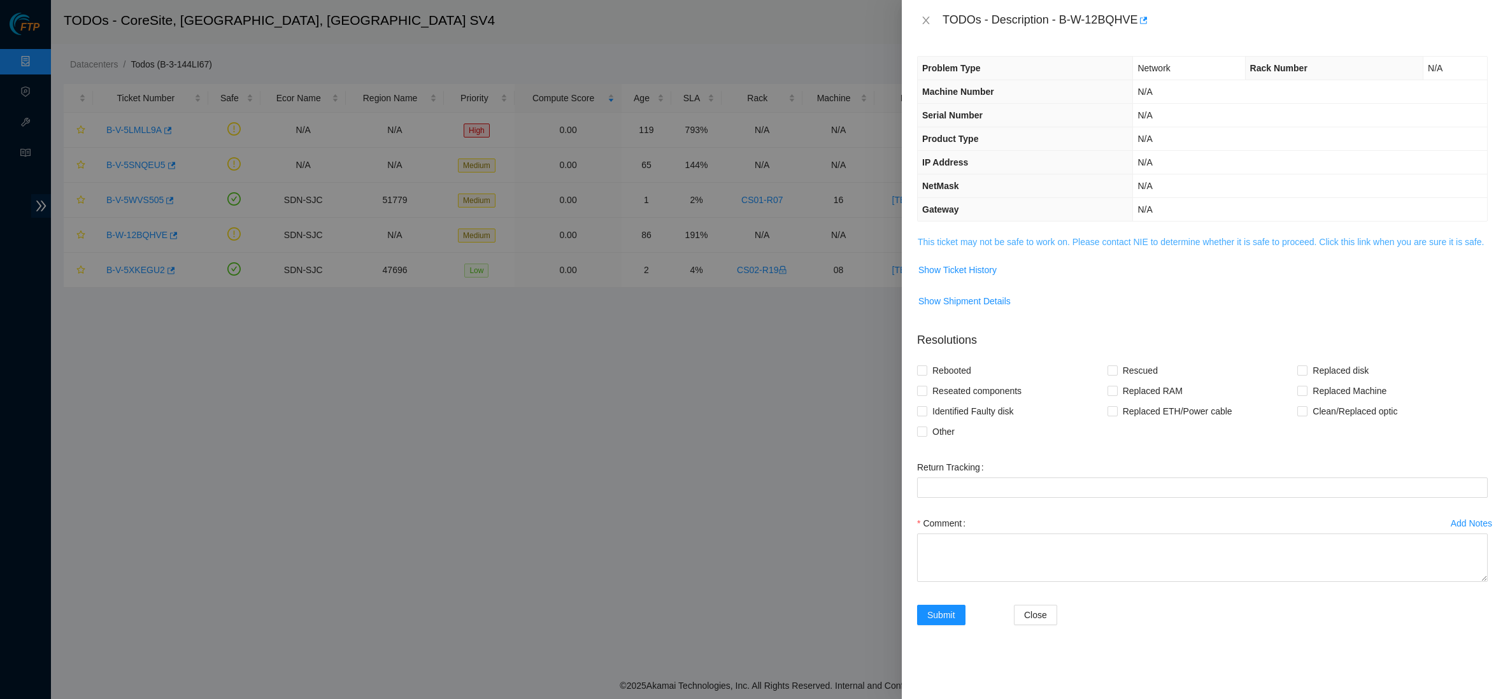
click at [1083, 240] on link "This ticket may not be safe to work on. Please contact NIE to determine whether…" at bounding box center [1200, 242] width 566 height 10
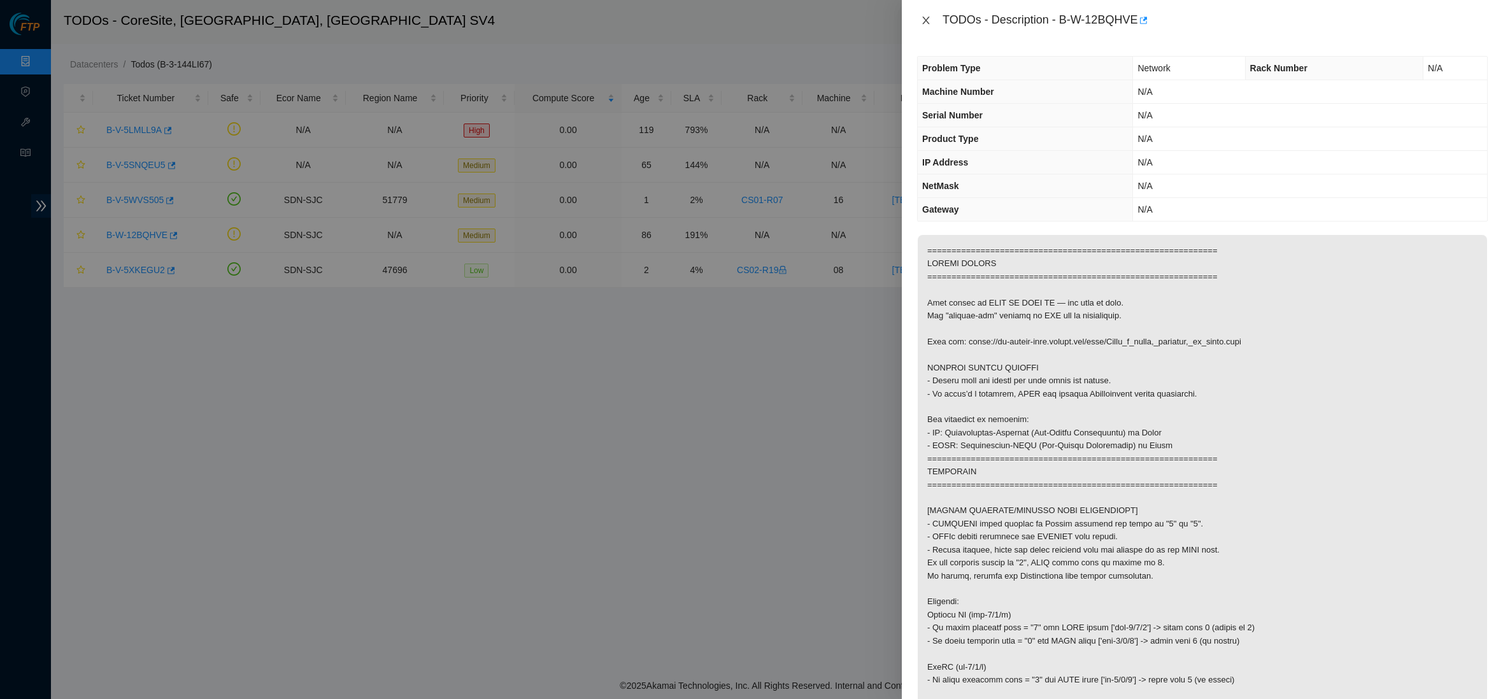
click at [923, 23] on icon "close" at bounding box center [925, 21] width 7 height 8
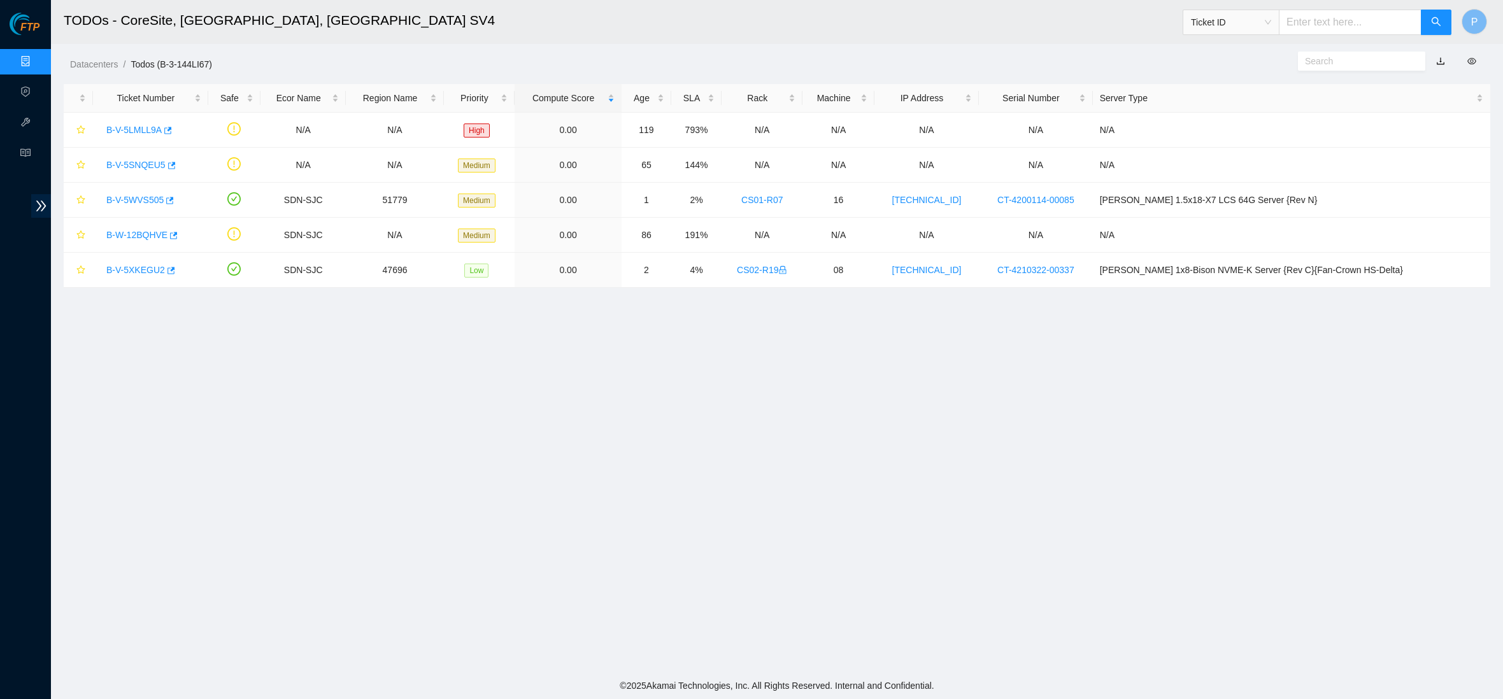
click at [442, 2] on h2 "TODOs - CoreSite, [GEOGRAPHIC_DATA], [GEOGRAPHIC_DATA] SV4" at bounding box center [581, 20] width 1034 height 41
